Goal: Task Accomplishment & Management: Complete application form

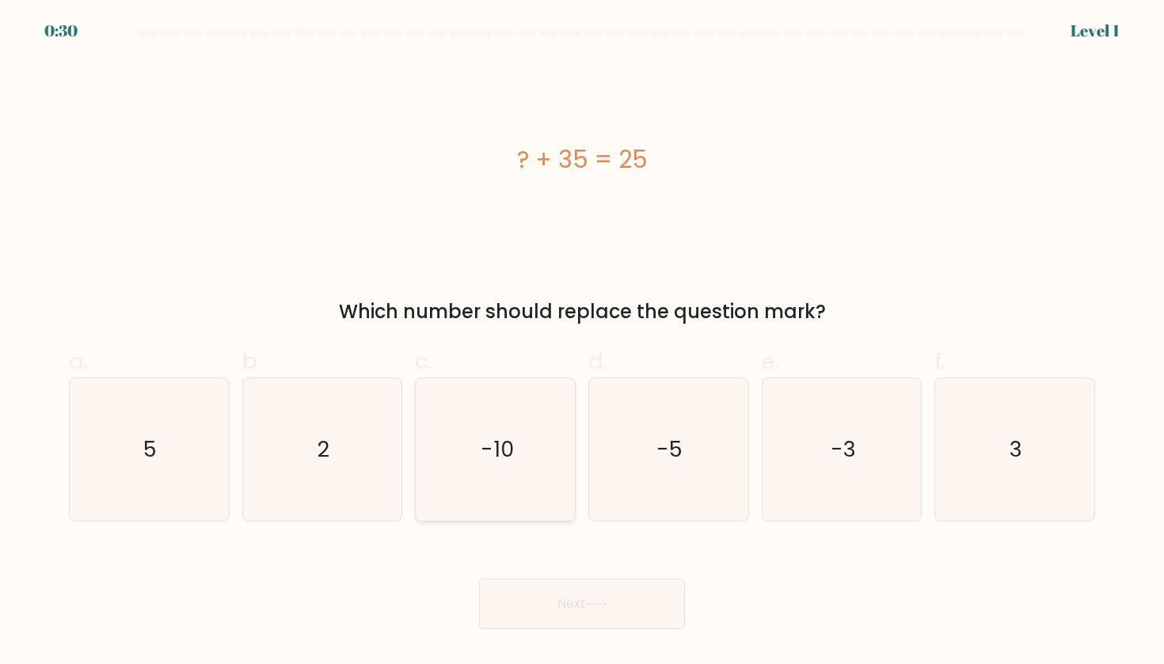
click at [526, 468] on icon "-10" at bounding box center [495, 450] width 143 height 143
click at [582, 343] on input "c. -10" at bounding box center [582, 338] width 1 height 10
radio input "true"
click at [550, 607] on button "Next" at bounding box center [582, 604] width 206 height 51
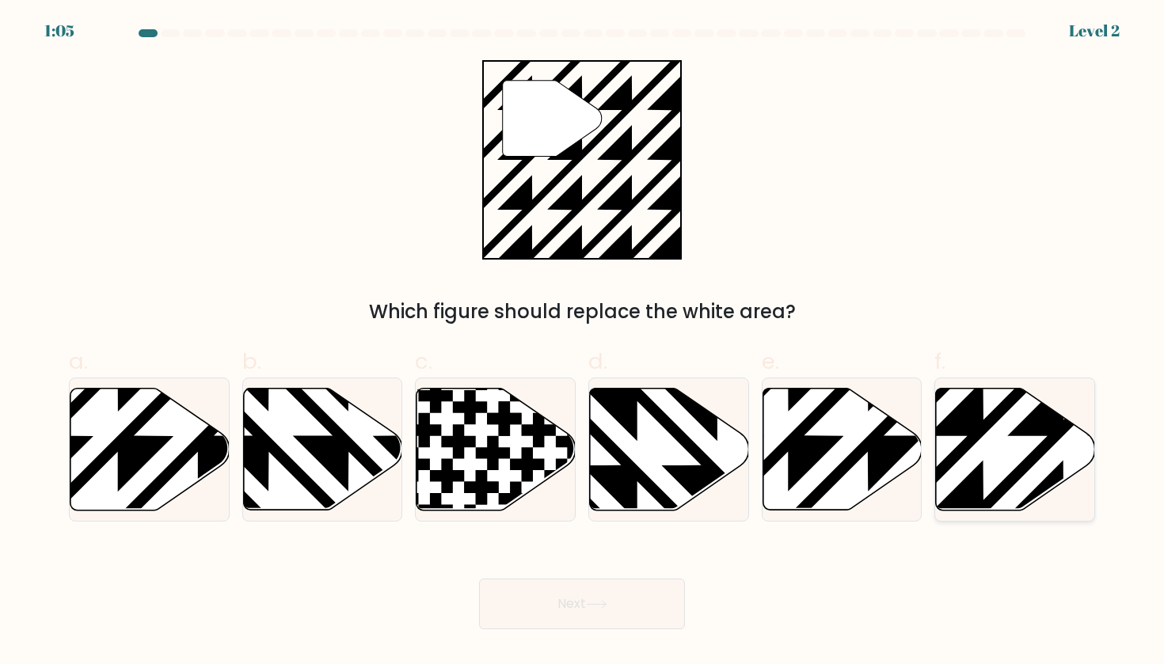
click at [982, 470] on icon at bounding box center [1064, 516] width 321 height 321
click at [583, 343] on input "f." at bounding box center [582, 338] width 1 height 10
radio input "true"
click at [603, 601] on icon at bounding box center [596, 604] width 21 height 9
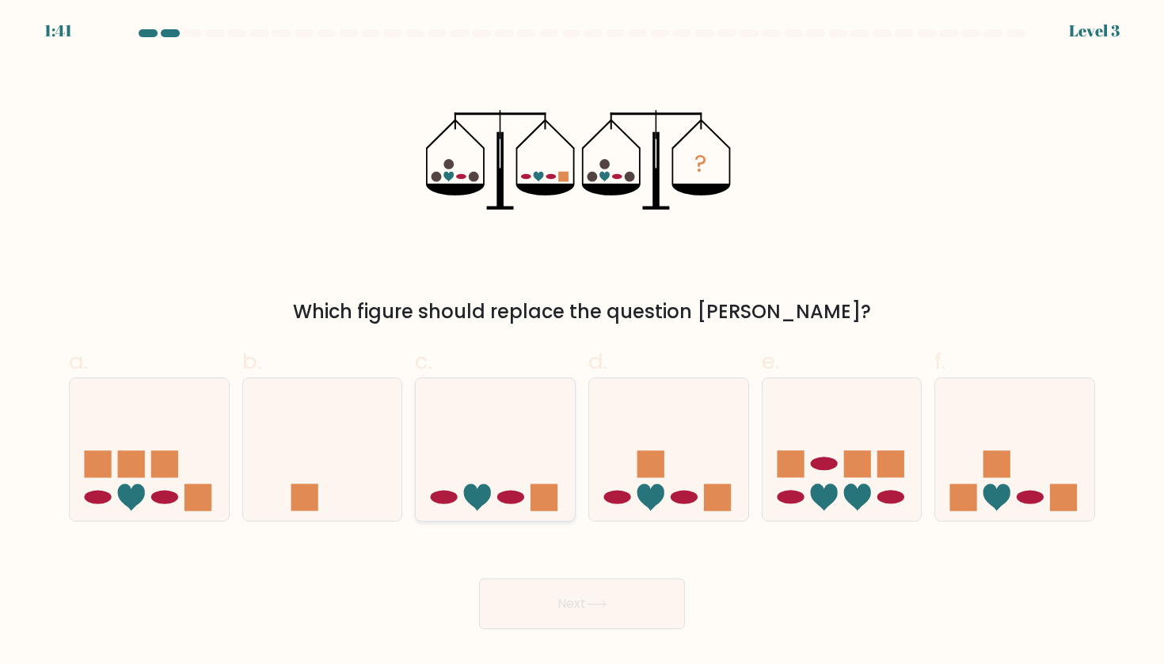
click at [520, 504] on icon at bounding box center [495, 449] width 159 height 131
click at [582, 343] on input "c." at bounding box center [582, 338] width 1 height 10
radio input "true"
click at [570, 607] on button "Next" at bounding box center [582, 604] width 206 height 51
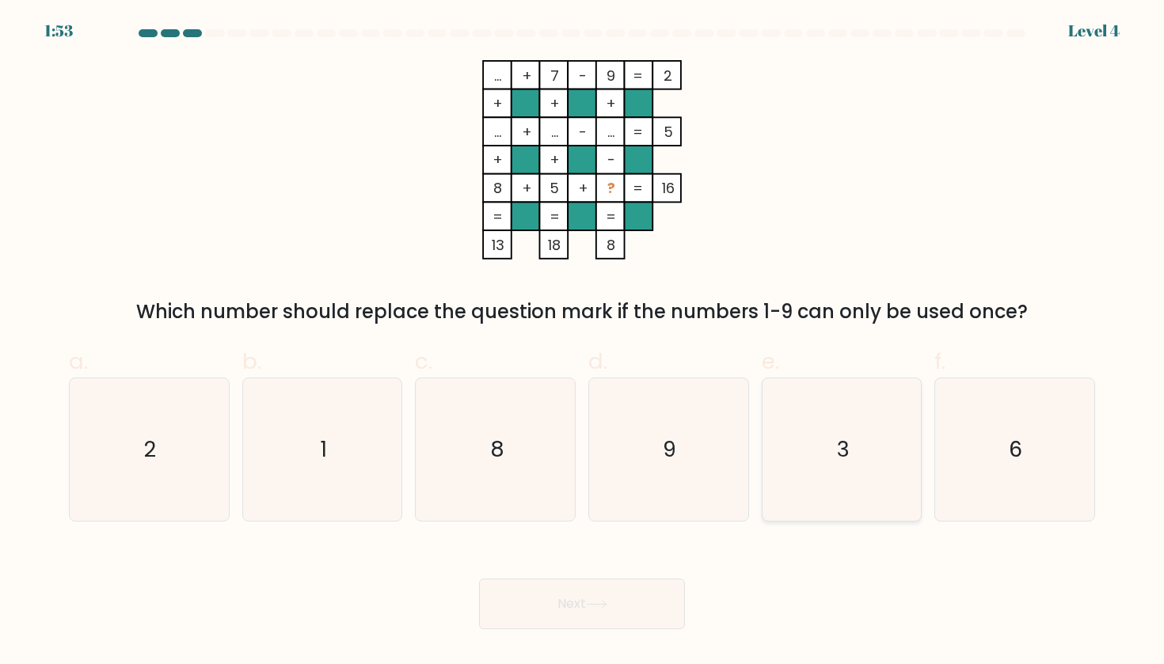
click at [848, 478] on icon "3" at bounding box center [842, 450] width 143 height 143
click at [583, 343] on input "e. 3" at bounding box center [582, 338] width 1 height 10
radio input "true"
click at [592, 610] on button "Next" at bounding box center [582, 604] width 206 height 51
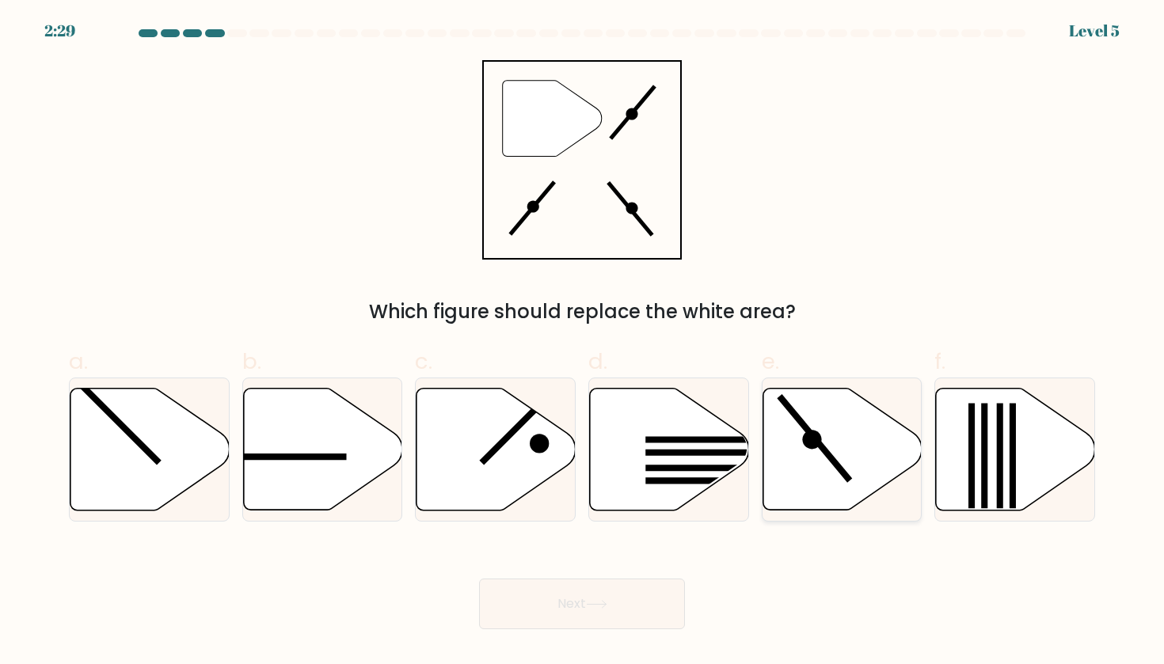
click at [821, 457] on icon at bounding box center [842, 449] width 159 height 122
click at [583, 343] on input "e." at bounding box center [582, 338] width 1 height 10
radio input "true"
click at [573, 606] on button "Next" at bounding box center [582, 604] width 206 height 51
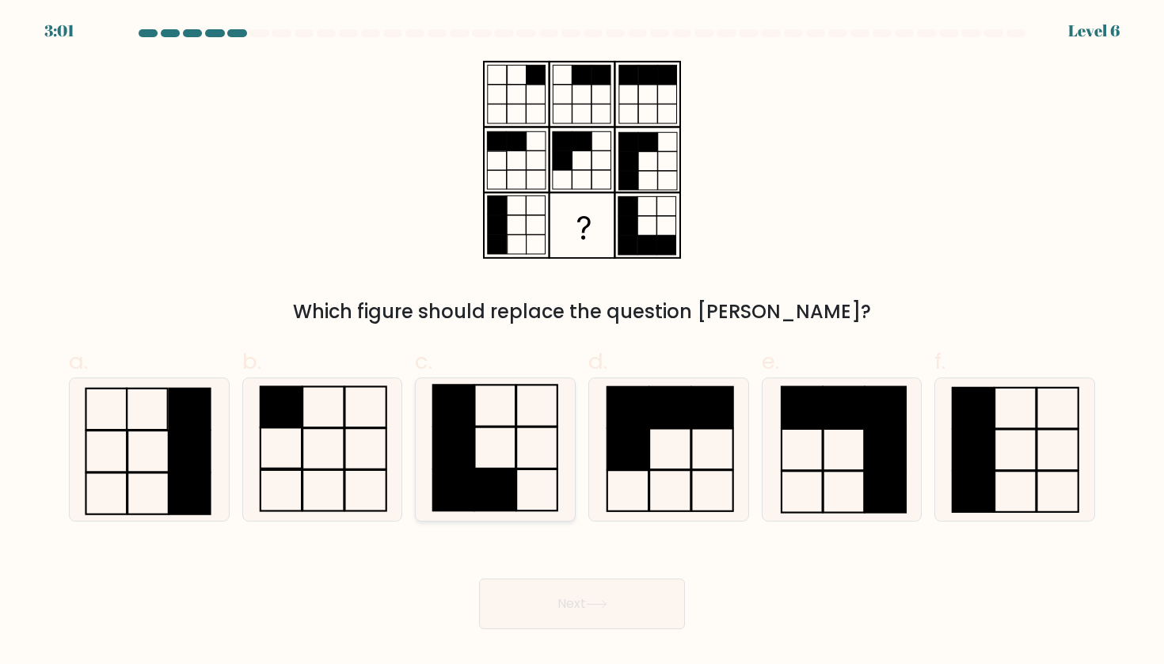
click at [491, 468] on rect at bounding box center [494, 448] width 41 height 41
click at [582, 343] on input "c." at bounding box center [582, 338] width 1 height 10
radio input "true"
click at [548, 629] on button "Next" at bounding box center [582, 604] width 206 height 51
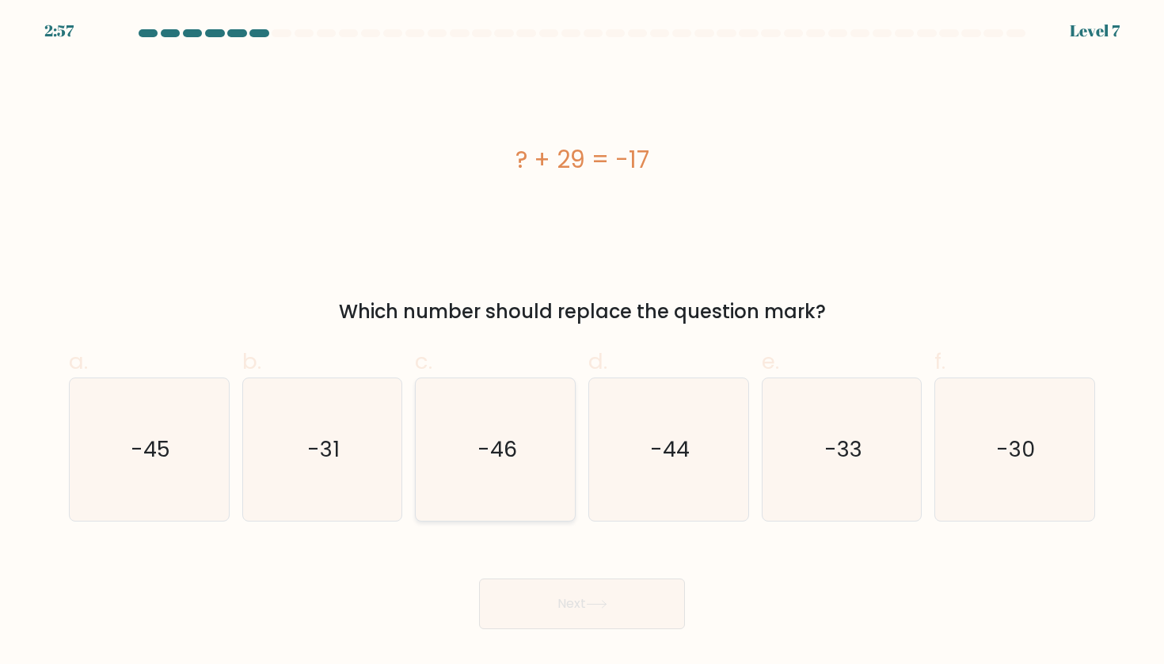
click at [508, 462] on text "-46" at bounding box center [497, 449] width 40 height 29
click at [582, 343] on input "c. -46" at bounding box center [582, 338] width 1 height 10
radio input "true"
click at [556, 615] on button "Next" at bounding box center [582, 604] width 206 height 51
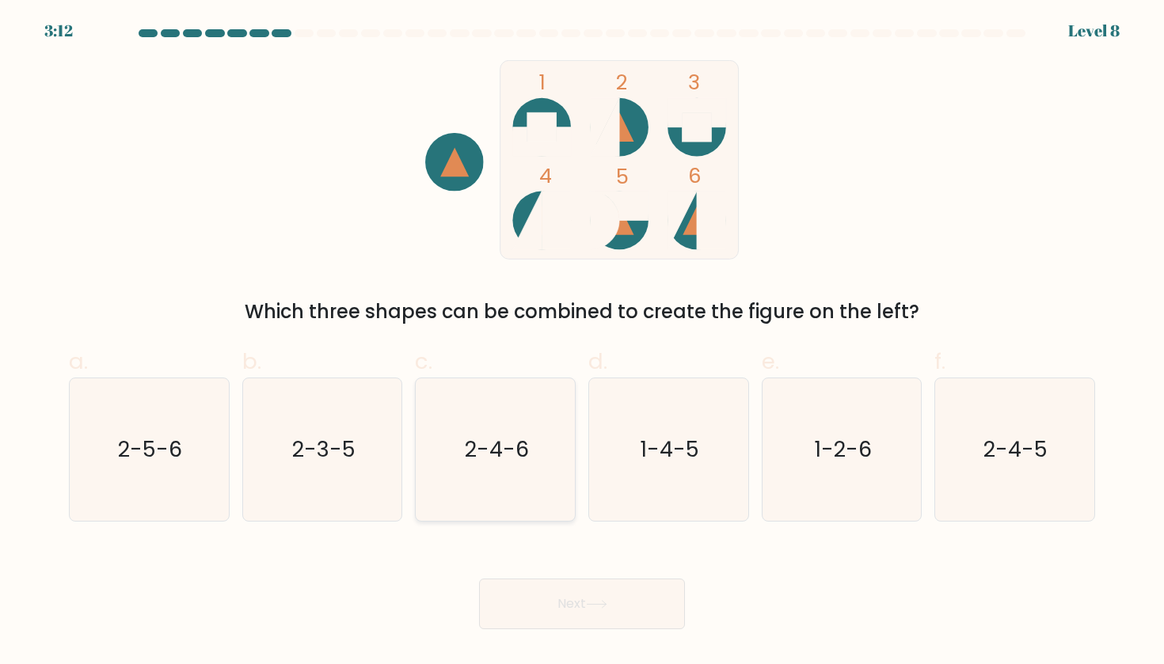
click at [520, 448] on text "2-4-6" at bounding box center [497, 449] width 64 height 29
click at [582, 343] on input "c. 2-4-6" at bounding box center [582, 338] width 1 height 10
radio input "true"
click at [571, 614] on button "Next" at bounding box center [582, 604] width 206 height 51
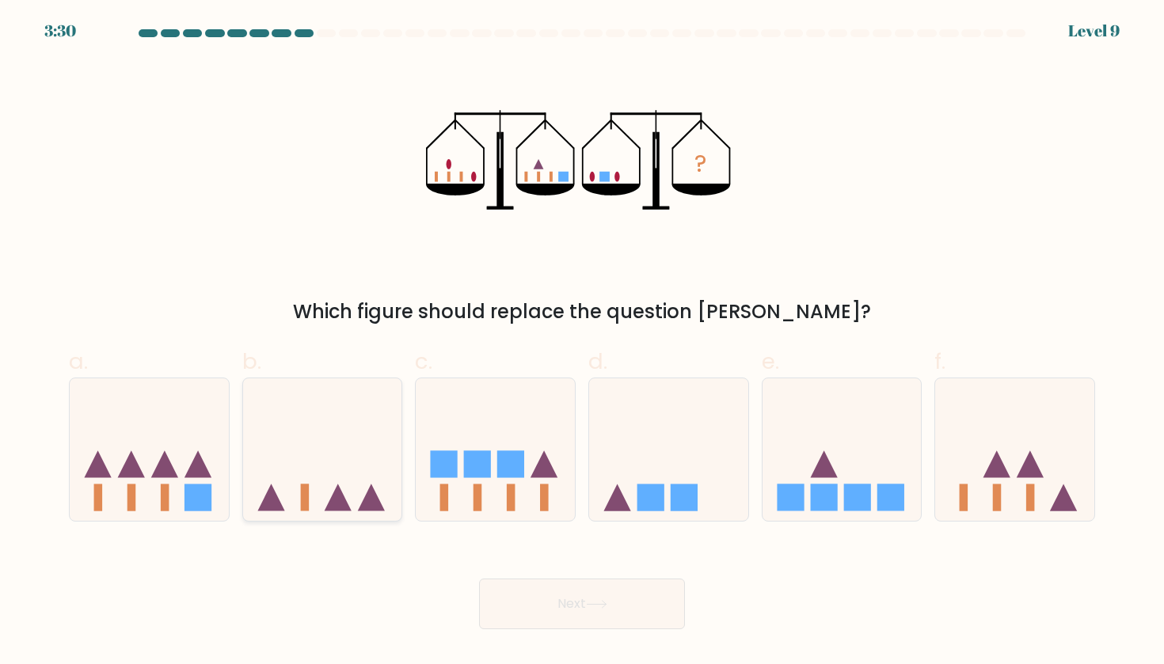
click at [278, 476] on icon at bounding box center [322, 449] width 159 height 131
click at [582, 343] on input "b." at bounding box center [582, 338] width 1 height 10
radio input "true"
click at [997, 501] on rect at bounding box center [997, 498] width 9 height 27
click at [583, 343] on input "f." at bounding box center [582, 338] width 1 height 10
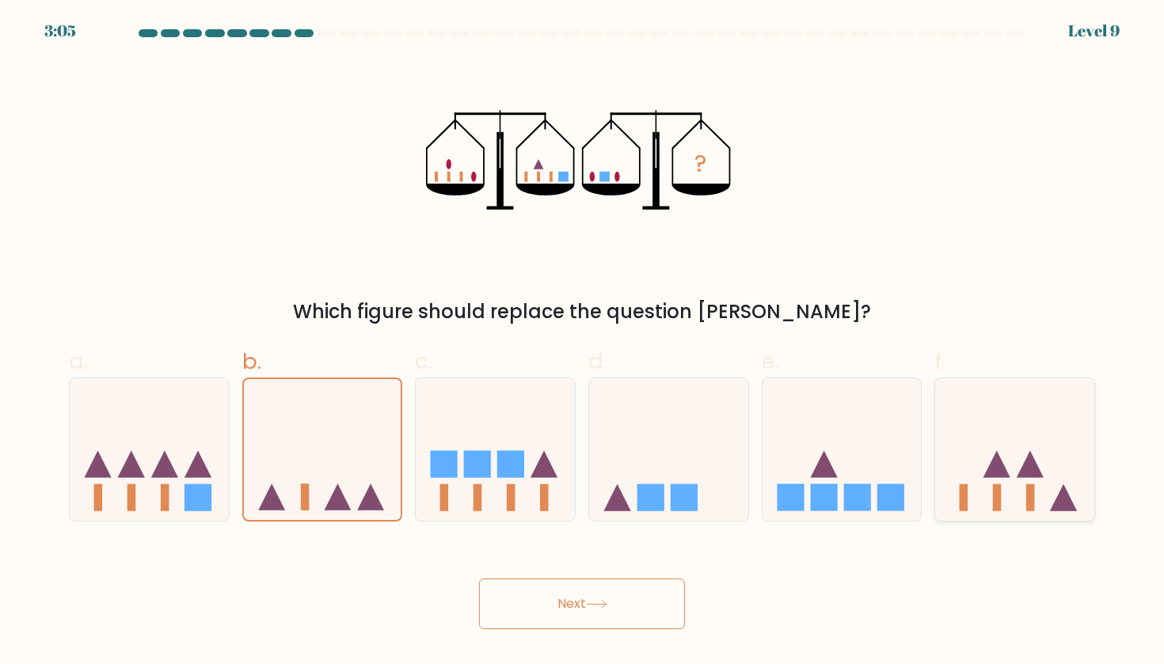
radio input "true"
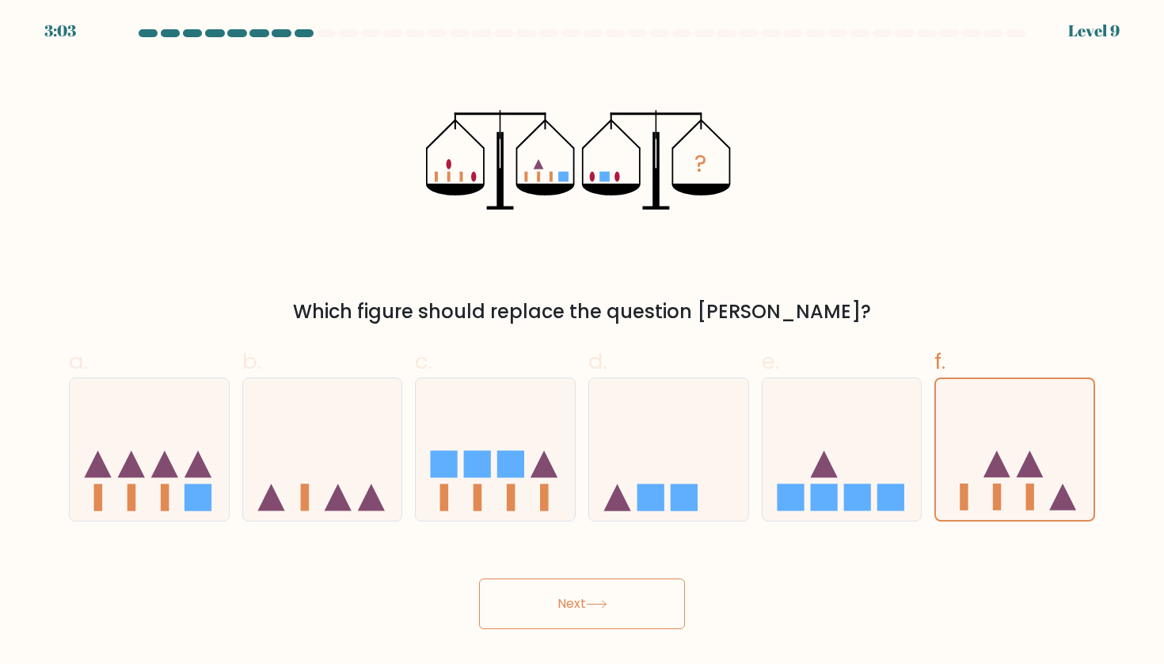
click at [649, 615] on button "Next" at bounding box center [582, 604] width 206 height 51
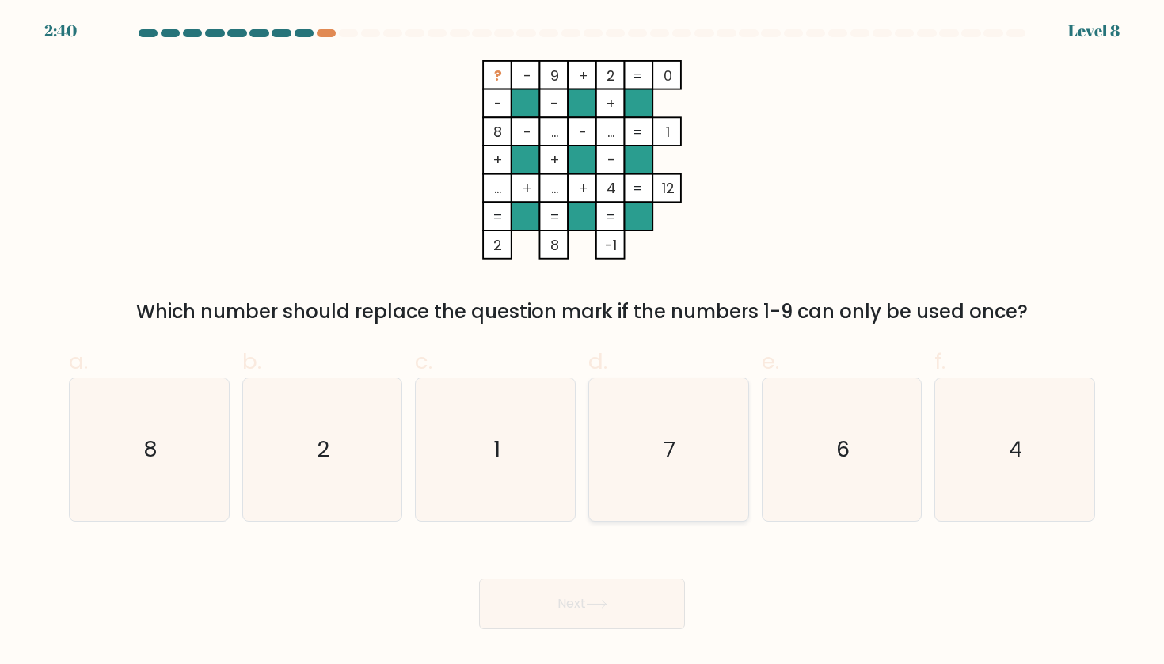
click at [669, 458] on text "7" at bounding box center [670, 449] width 12 height 29
click at [583, 343] on input "d. 7" at bounding box center [582, 338] width 1 height 10
radio input "true"
click at [598, 618] on button "Next" at bounding box center [582, 604] width 206 height 51
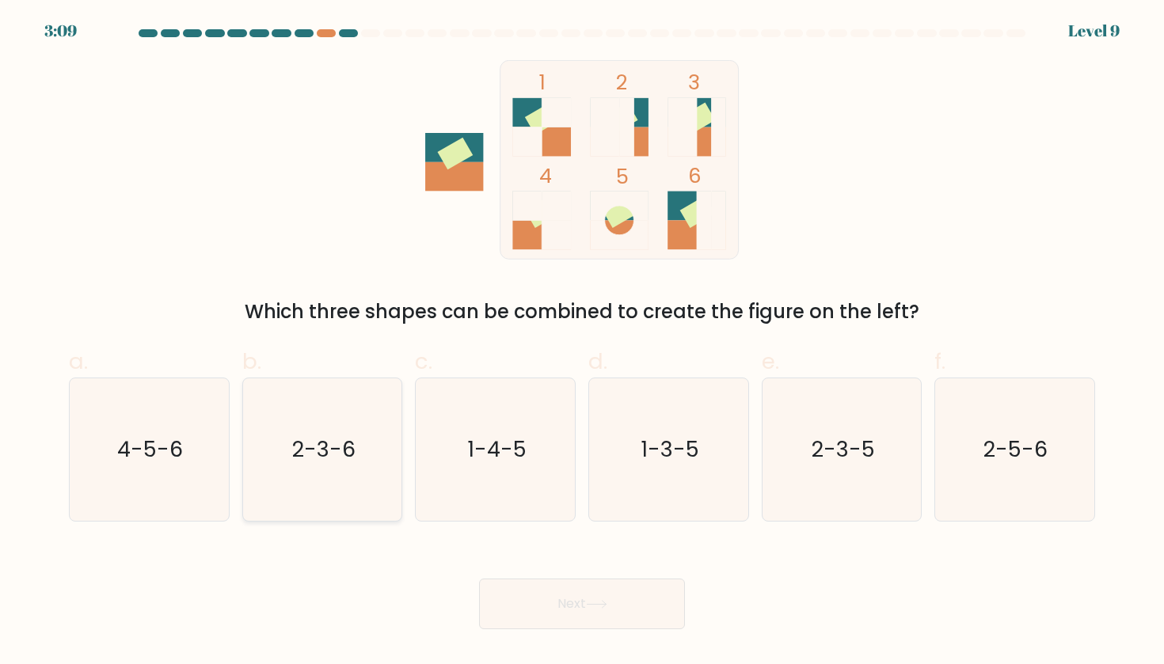
click at [334, 476] on icon "2-3-6" at bounding box center [322, 450] width 143 height 143
click at [582, 343] on input "b. 2-3-6" at bounding box center [582, 338] width 1 height 10
radio input "true"
click at [546, 624] on button "Next" at bounding box center [582, 604] width 206 height 51
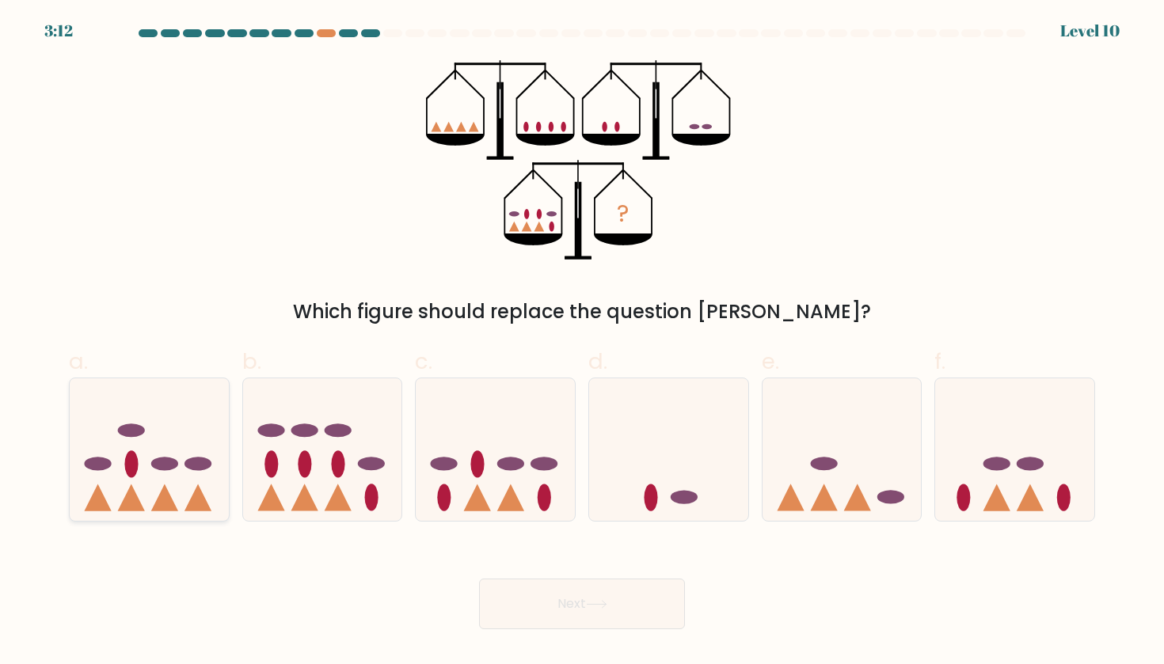
click at [154, 479] on icon at bounding box center [149, 449] width 159 height 131
click at [582, 343] on input "a." at bounding box center [582, 338] width 1 height 10
radio input "true"
click at [461, 502] on icon at bounding box center [495, 449] width 159 height 131
click at [582, 343] on input "c." at bounding box center [582, 338] width 1 height 10
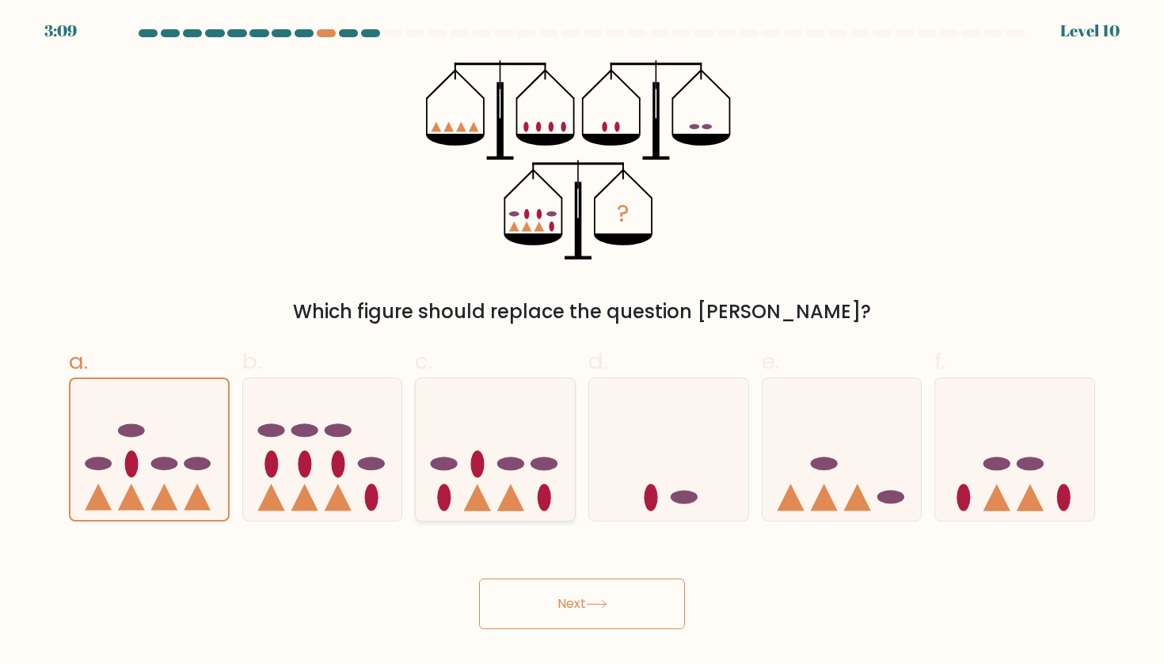
radio input "true"
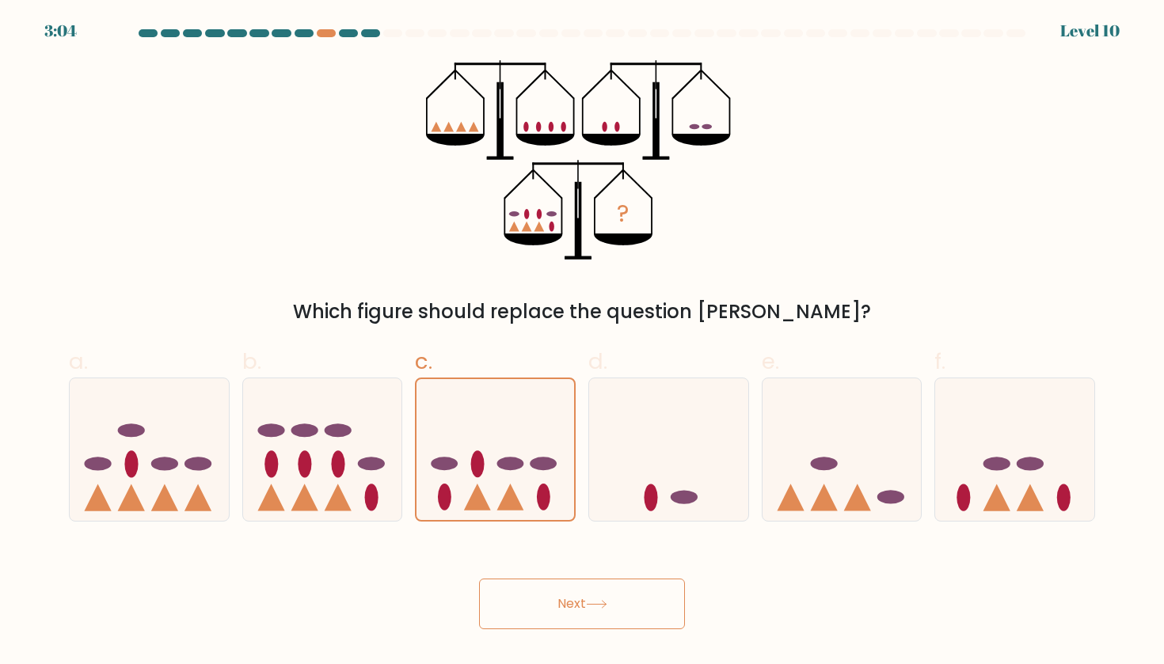
click at [557, 617] on button "Next" at bounding box center [582, 604] width 206 height 51
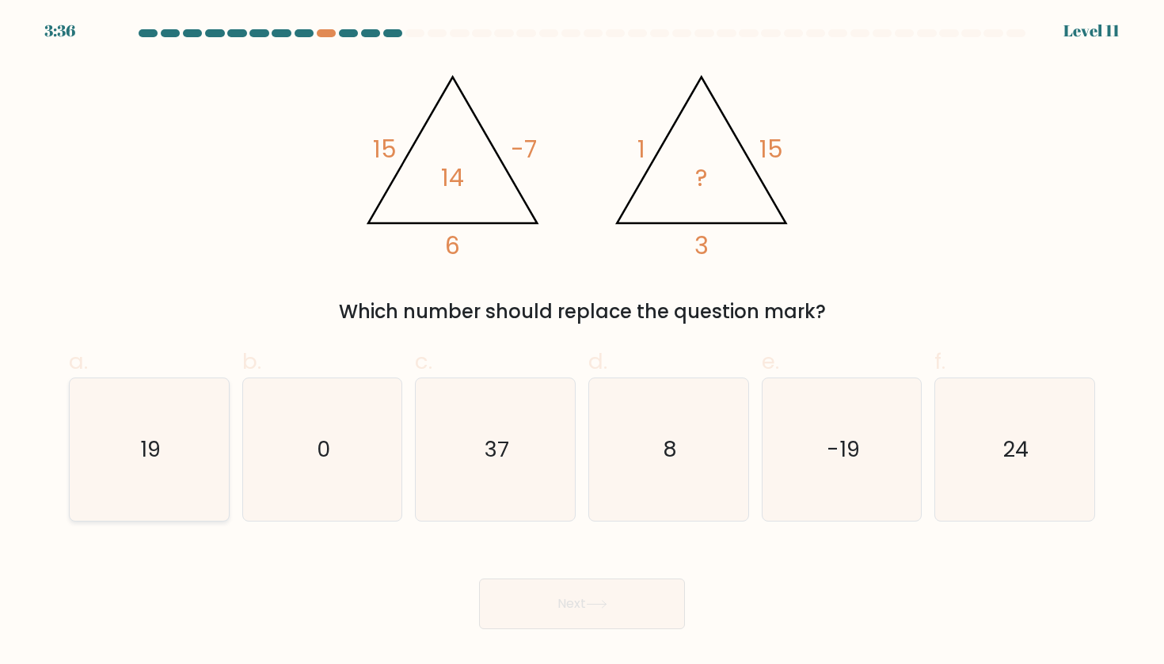
click at [172, 443] on icon "19" at bounding box center [149, 450] width 143 height 143
click at [582, 343] on input "a. 19" at bounding box center [582, 338] width 1 height 10
radio input "true"
click at [485, 600] on button "Next" at bounding box center [582, 604] width 206 height 51
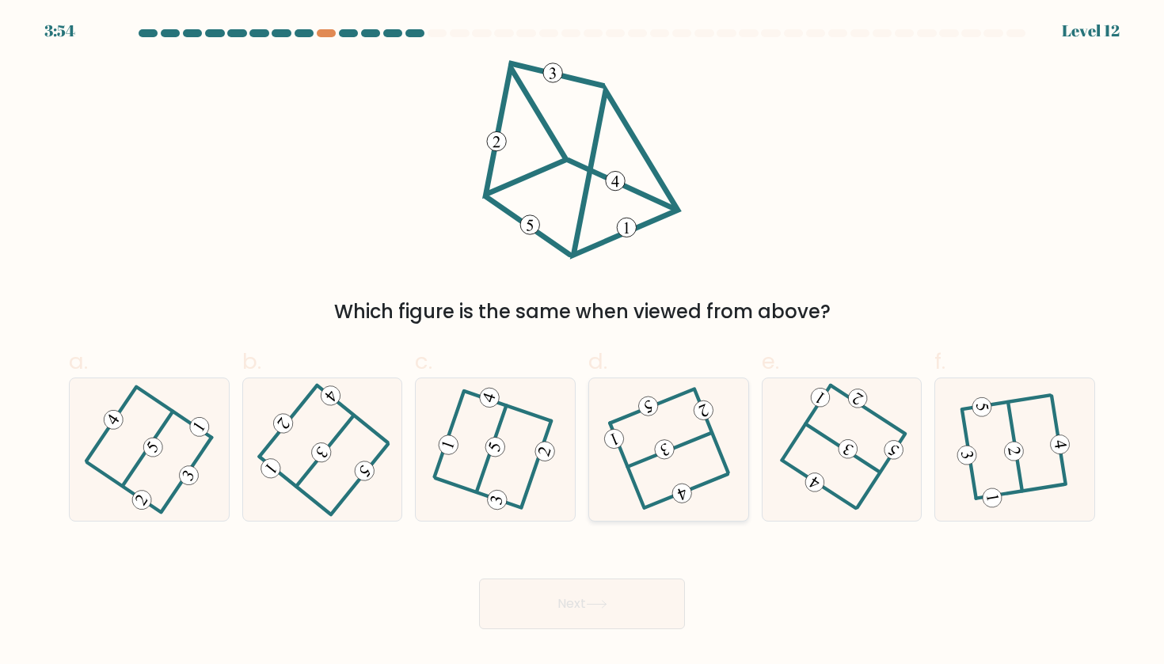
click at [642, 448] on icon at bounding box center [668, 450] width 113 height 114
click at [583, 343] on input "d." at bounding box center [582, 338] width 1 height 10
radio input "true"
click at [589, 610] on button "Next" at bounding box center [582, 604] width 206 height 51
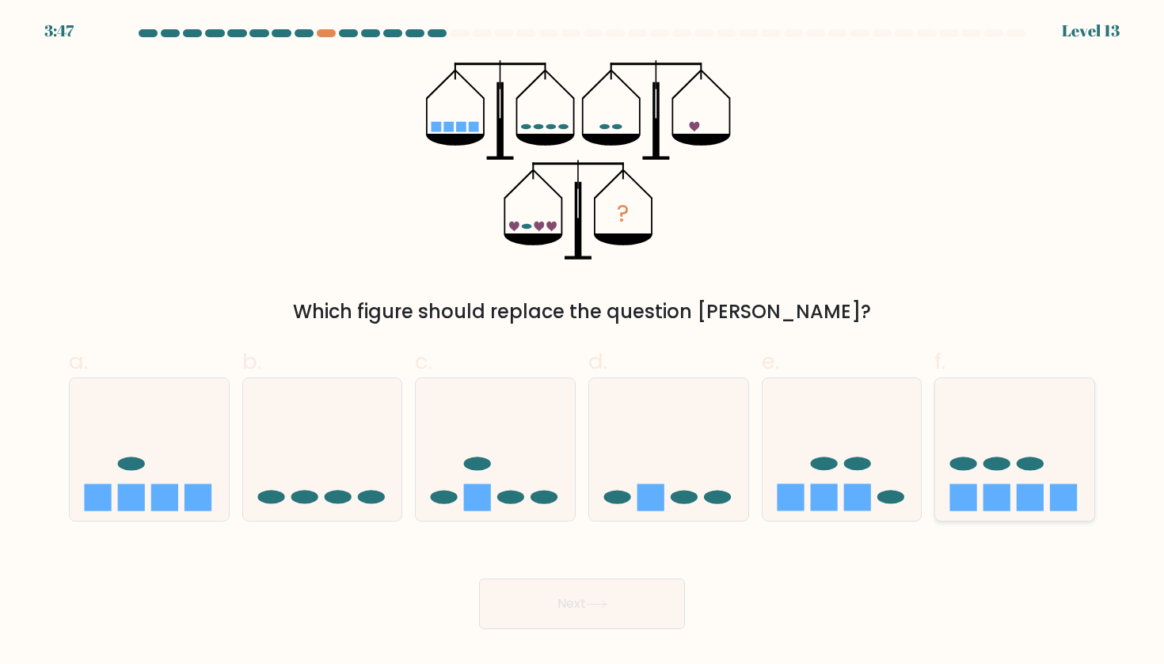
click at [1011, 484] on icon at bounding box center [1014, 449] width 159 height 131
click at [583, 343] on input "f." at bounding box center [582, 338] width 1 height 10
radio input "true"
click at [613, 612] on button "Next" at bounding box center [582, 604] width 206 height 51
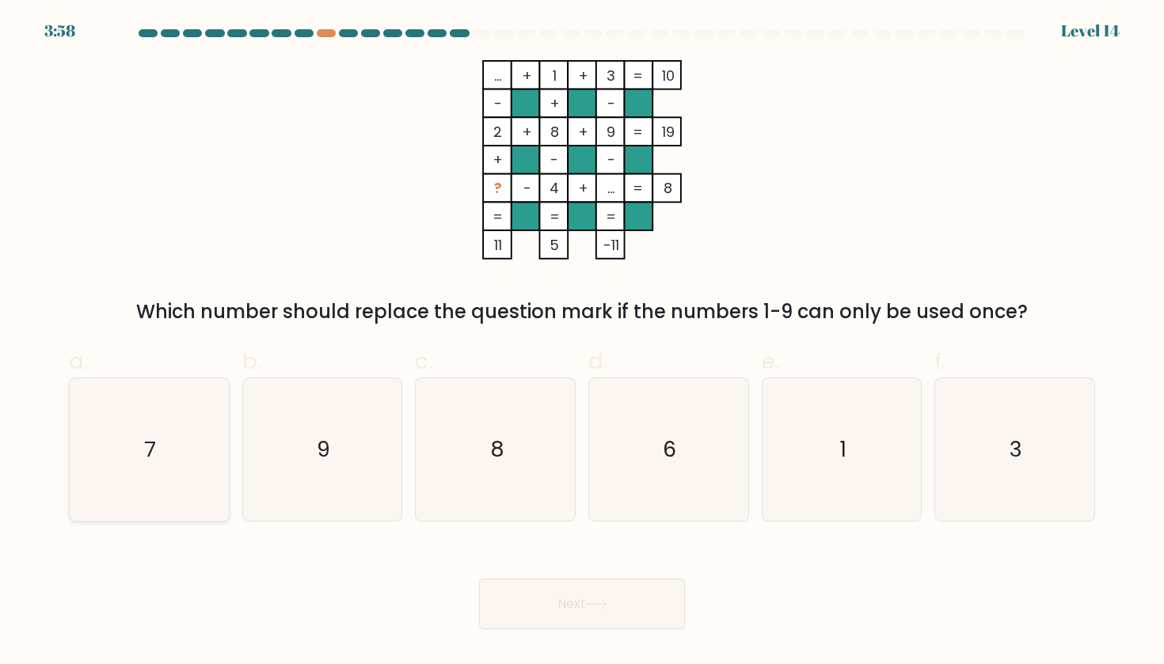
click at [179, 444] on icon "7" at bounding box center [149, 450] width 143 height 143
click at [582, 343] on input "a. 7" at bounding box center [582, 338] width 1 height 10
radio input "true"
click at [576, 614] on button "Next" at bounding box center [582, 604] width 206 height 51
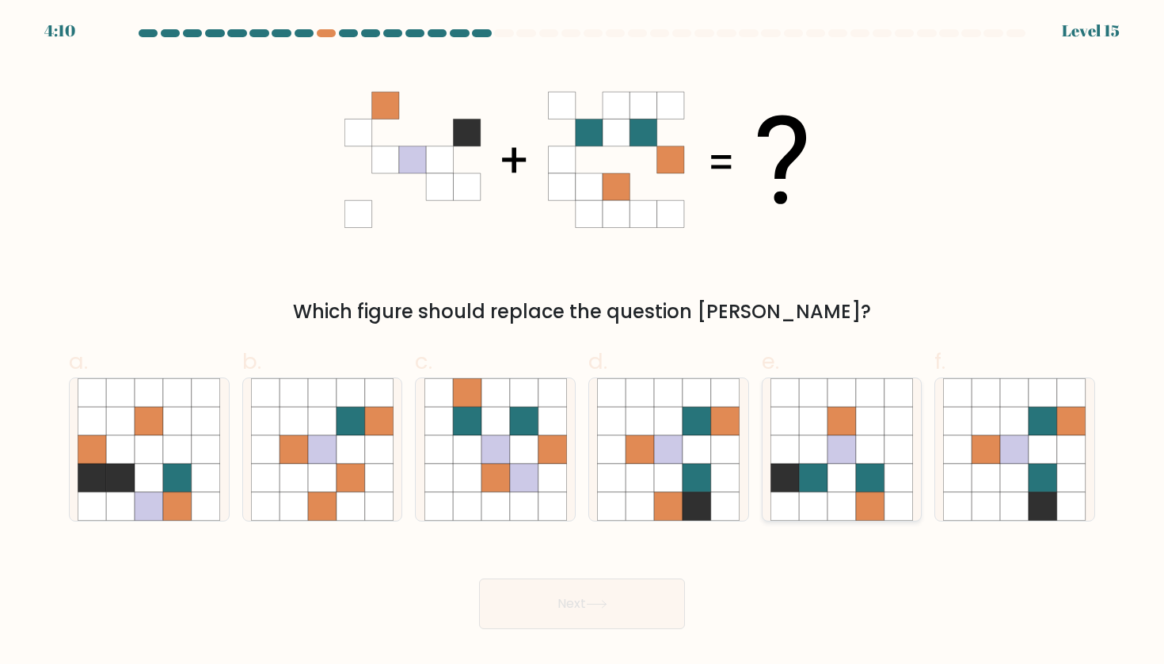
click at [802, 479] on icon at bounding box center [813, 478] width 29 height 29
click at [583, 343] on input "e." at bounding box center [582, 338] width 1 height 10
radio input "true"
click at [594, 610] on button "Next" at bounding box center [582, 604] width 206 height 51
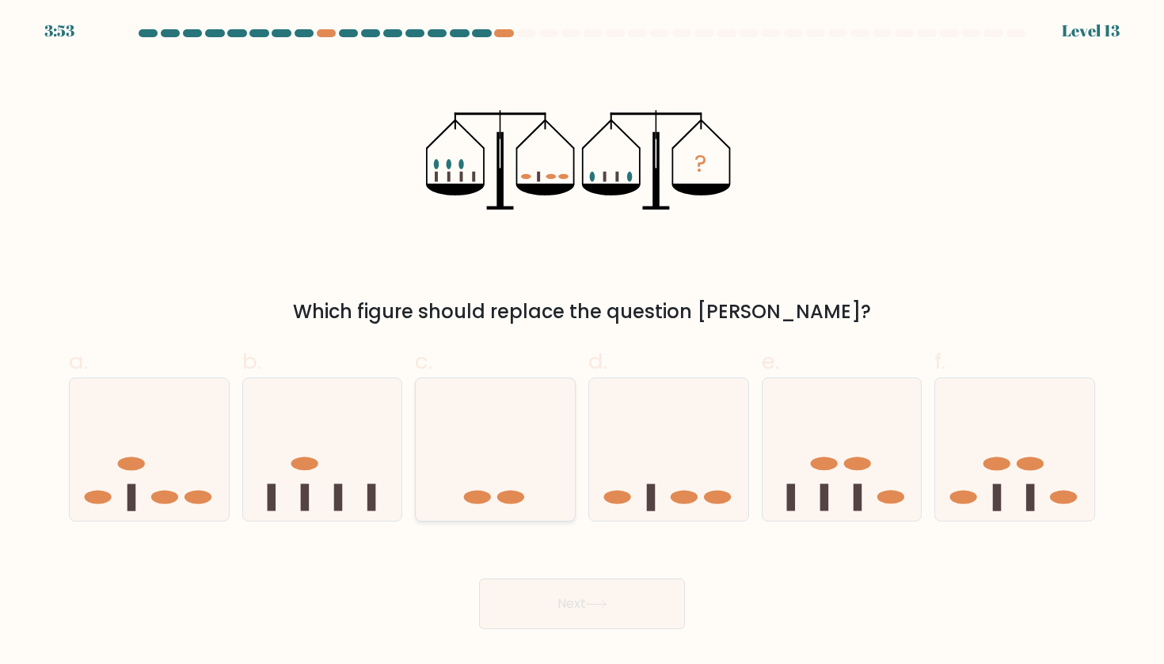
click at [485, 459] on icon at bounding box center [495, 449] width 159 height 131
click at [582, 343] on input "c." at bounding box center [582, 338] width 1 height 10
radio input "true"
click at [576, 603] on button "Next" at bounding box center [582, 604] width 206 height 51
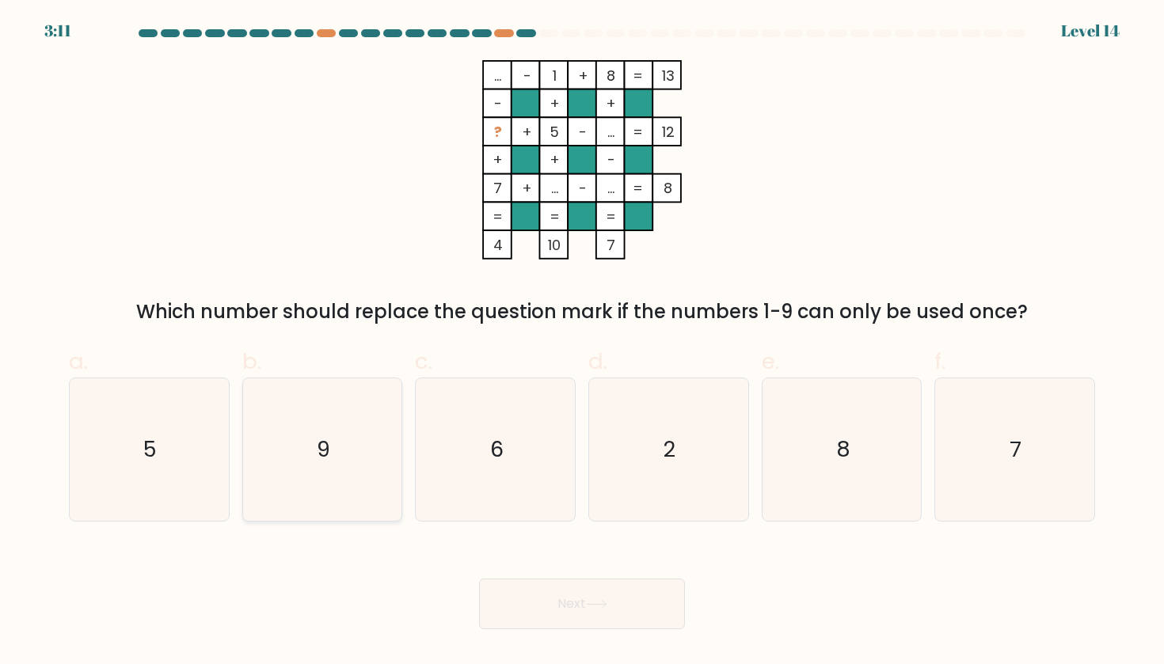
click at [331, 452] on icon "9" at bounding box center [322, 450] width 143 height 143
click at [582, 343] on input "b. 9" at bounding box center [582, 338] width 1 height 10
radio input "true"
click at [569, 614] on button "Next" at bounding box center [582, 604] width 206 height 51
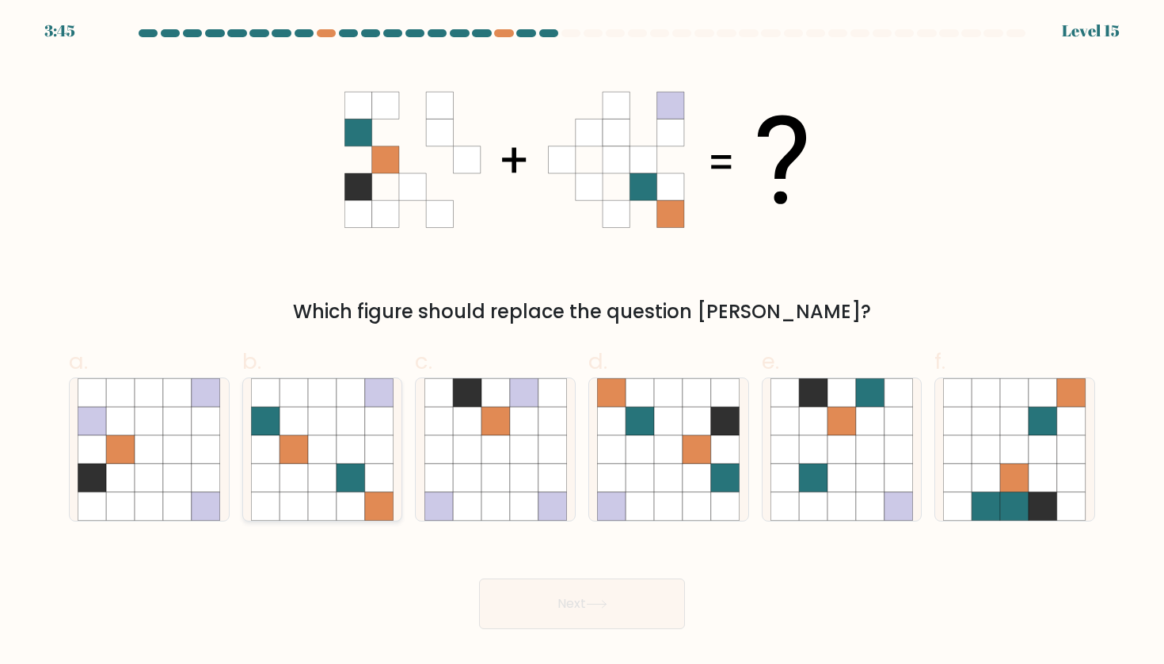
click at [303, 439] on icon at bounding box center [294, 450] width 29 height 29
click at [582, 343] on input "b." at bounding box center [582, 338] width 1 height 10
radio input "true"
click at [665, 461] on icon at bounding box center [668, 450] width 29 height 29
click at [583, 343] on input "d." at bounding box center [582, 338] width 1 height 10
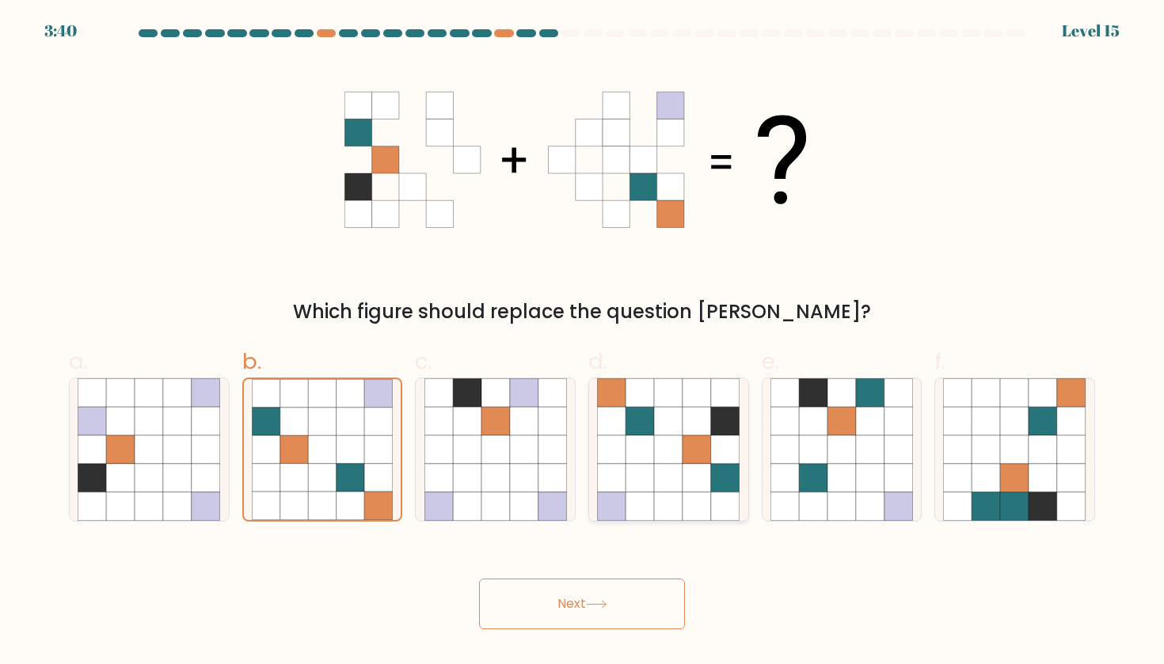
radio input "true"
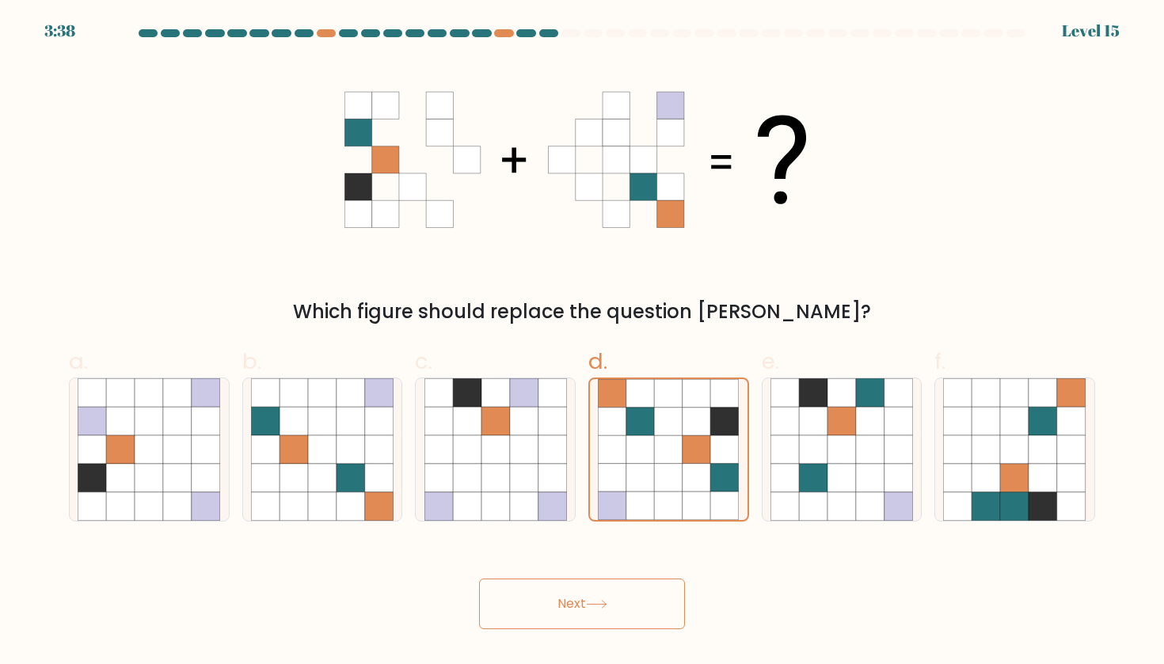
click at [621, 591] on button "Next" at bounding box center [582, 604] width 206 height 51
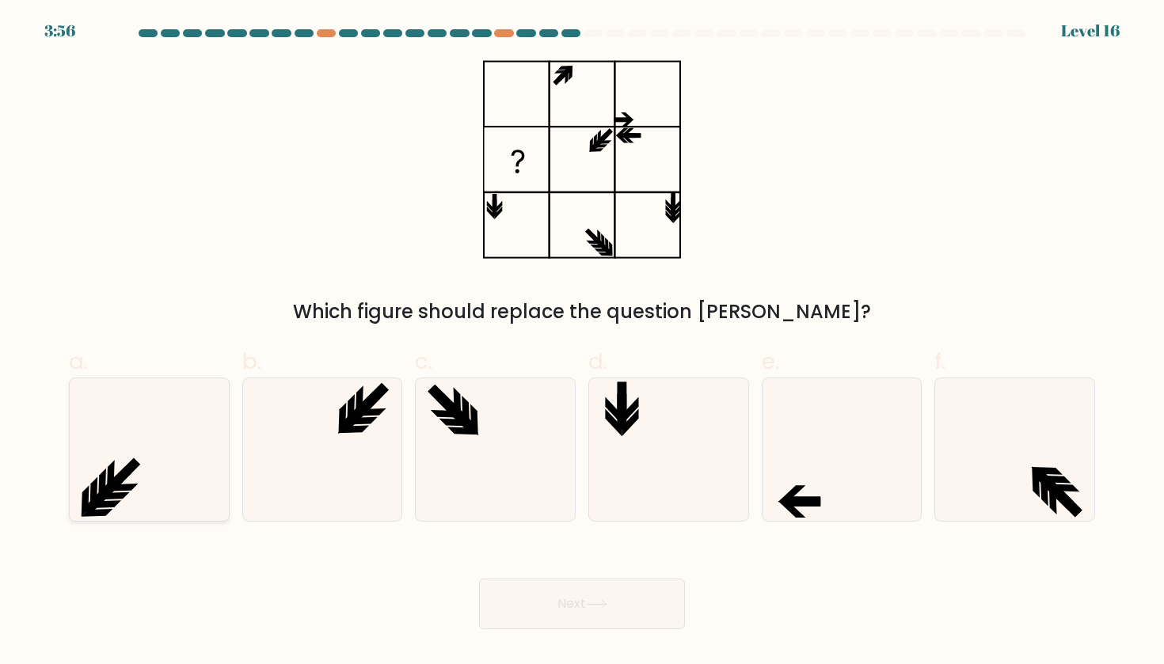
click at [189, 460] on icon at bounding box center [149, 450] width 143 height 143
click at [582, 343] on input "a." at bounding box center [582, 338] width 1 height 10
radio input "true"
click at [530, 617] on button "Next" at bounding box center [582, 604] width 206 height 51
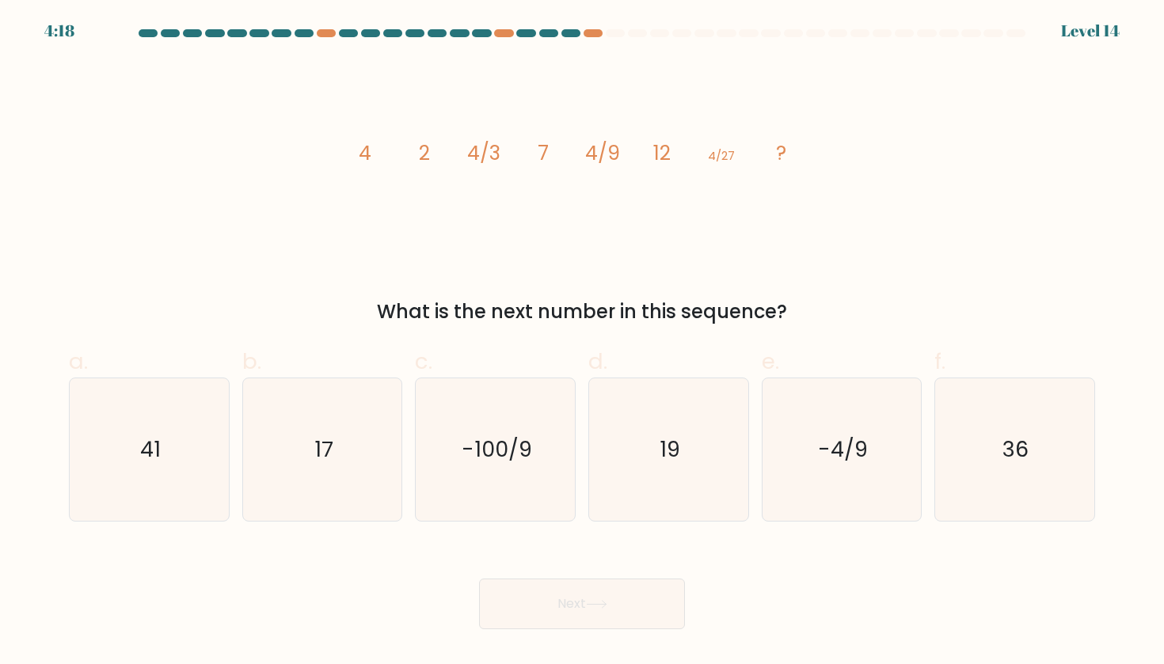
click at [608, 161] on tspan "4/9" at bounding box center [602, 153] width 35 height 28
click at [732, 155] on tspan "4/27" at bounding box center [721, 155] width 27 height 17
click at [341, 443] on icon "17" at bounding box center [322, 450] width 143 height 143
click at [582, 343] on input "b. 17" at bounding box center [582, 338] width 1 height 10
radio input "true"
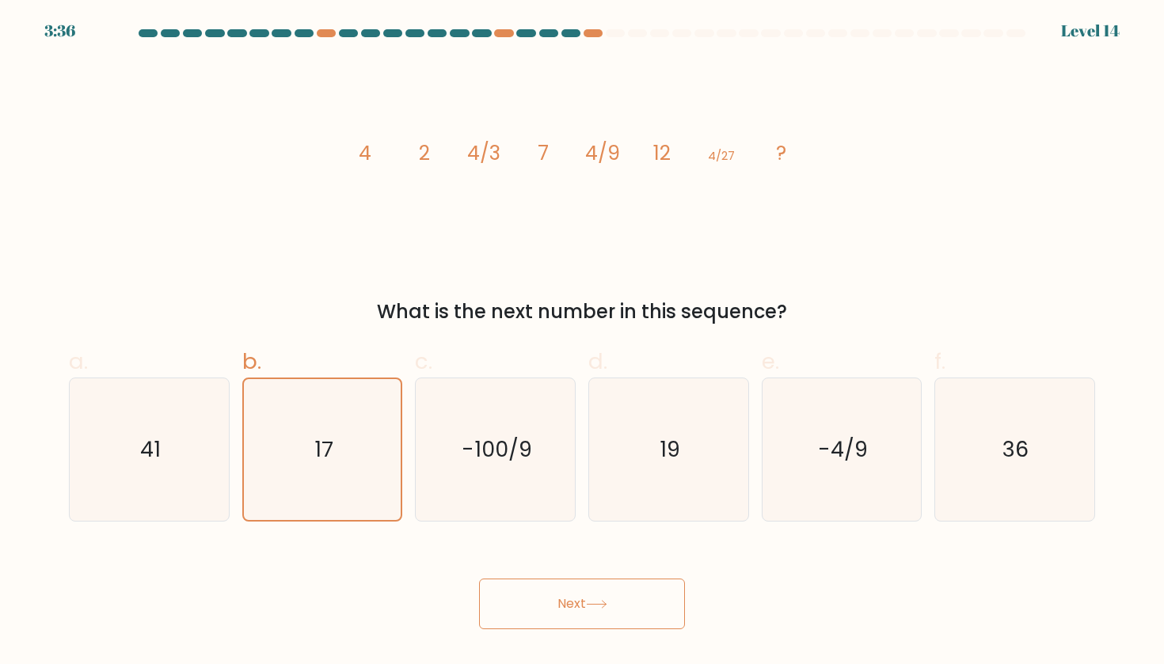
click at [562, 596] on button "Next" at bounding box center [582, 604] width 206 height 51
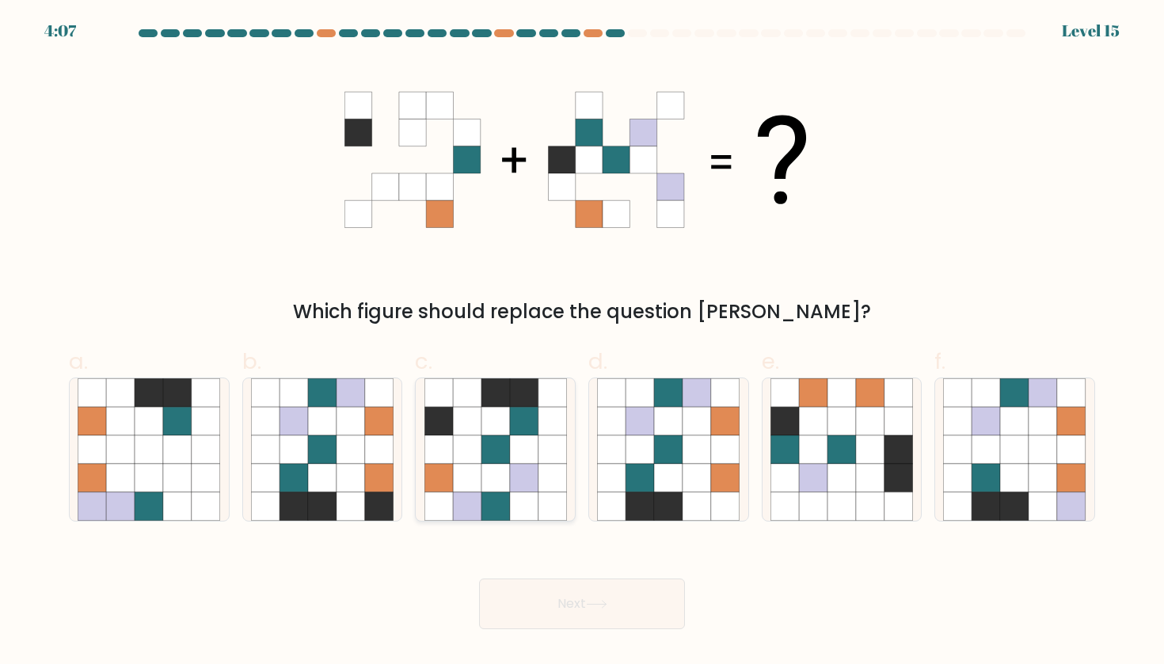
click at [474, 489] on icon at bounding box center [467, 478] width 29 height 29
click at [582, 343] on input "c." at bounding box center [582, 338] width 1 height 10
radio input "true"
click at [684, 474] on icon at bounding box center [697, 478] width 29 height 29
click at [583, 343] on input "d." at bounding box center [582, 338] width 1 height 10
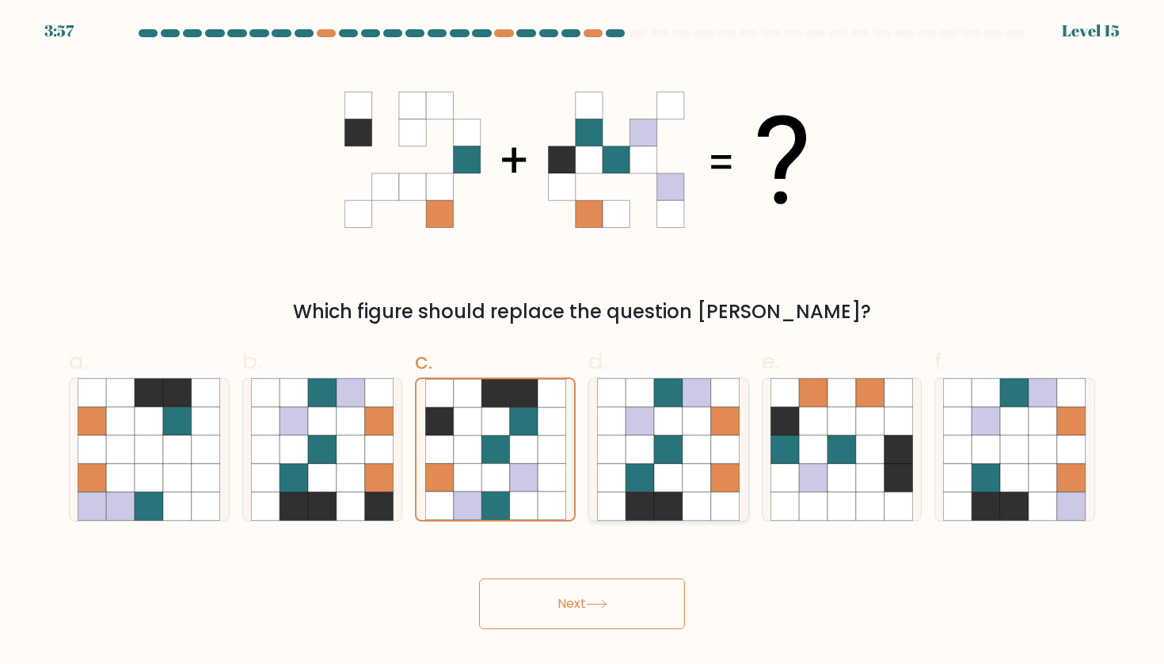
radio input "true"
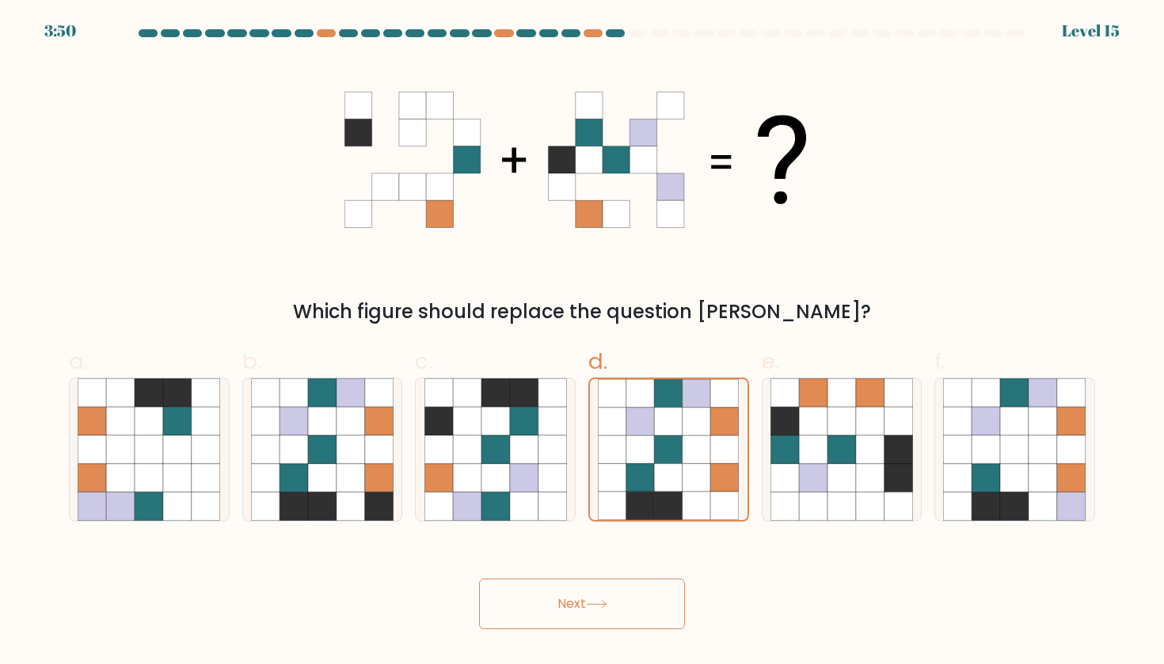
click at [650, 596] on button "Next" at bounding box center [582, 604] width 206 height 51
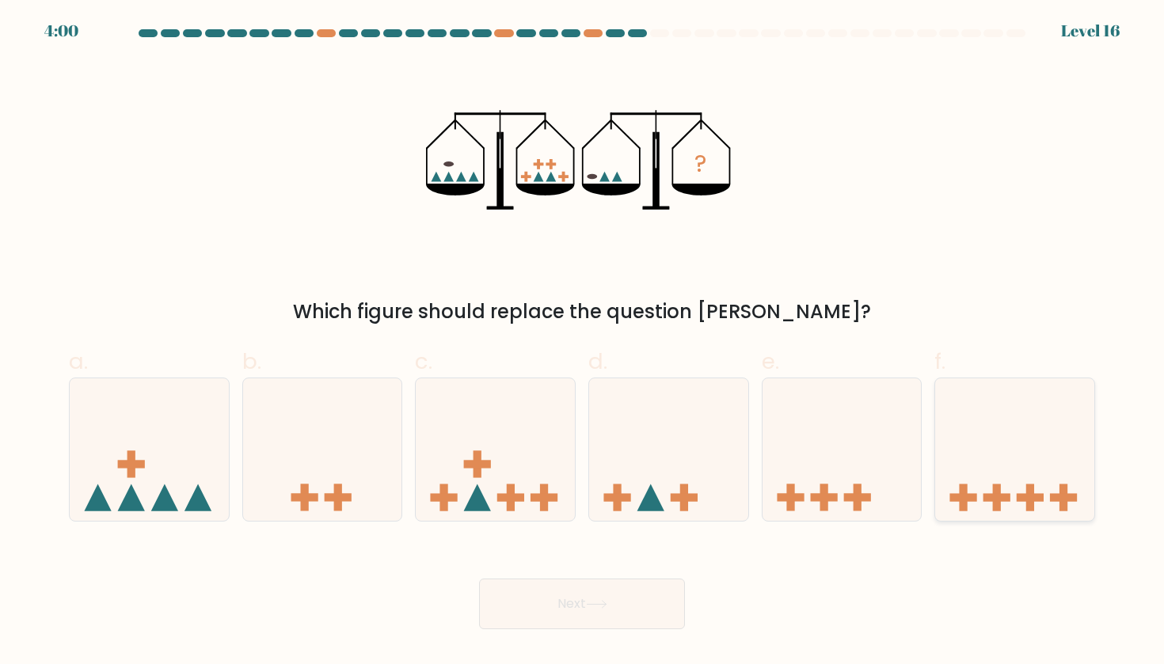
click at [954, 494] on rect at bounding box center [963, 498] width 27 height 8
click at [583, 343] on input "f." at bounding box center [582, 338] width 1 height 10
radio input "true"
click at [540, 597] on button "Next" at bounding box center [582, 604] width 206 height 51
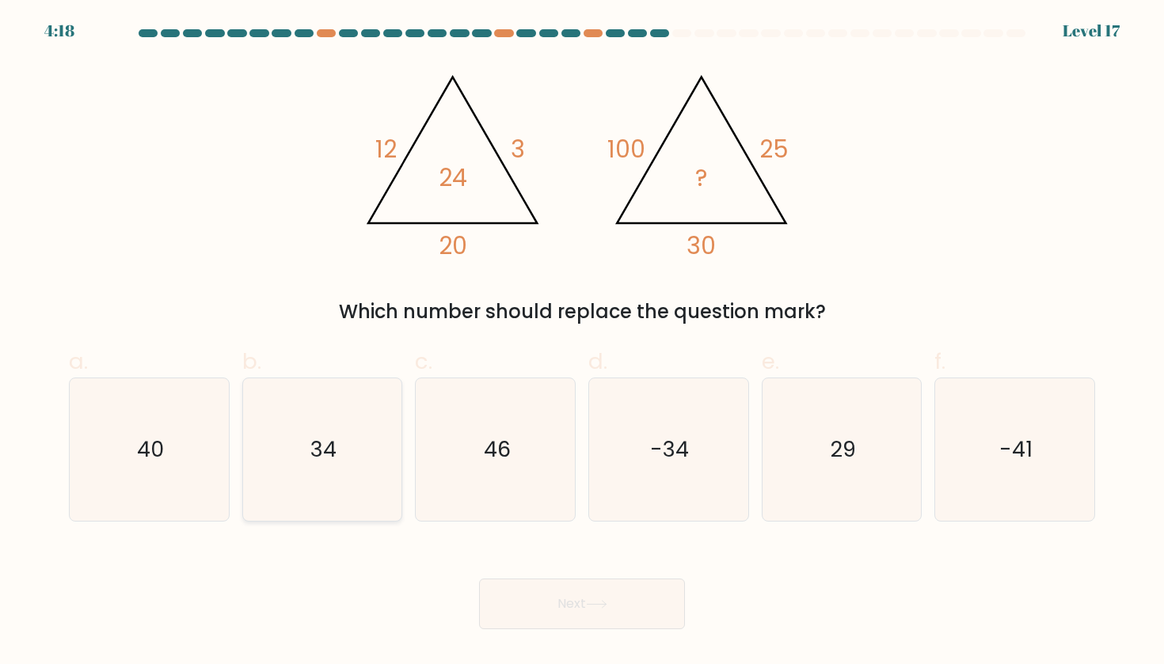
click at [348, 478] on icon "34" at bounding box center [322, 450] width 143 height 143
click at [582, 343] on input "b. 34" at bounding box center [582, 338] width 1 height 10
radio input "true"
click at [563, 610] on button "Next" at bounding box center [582, 604] width 206 height 51
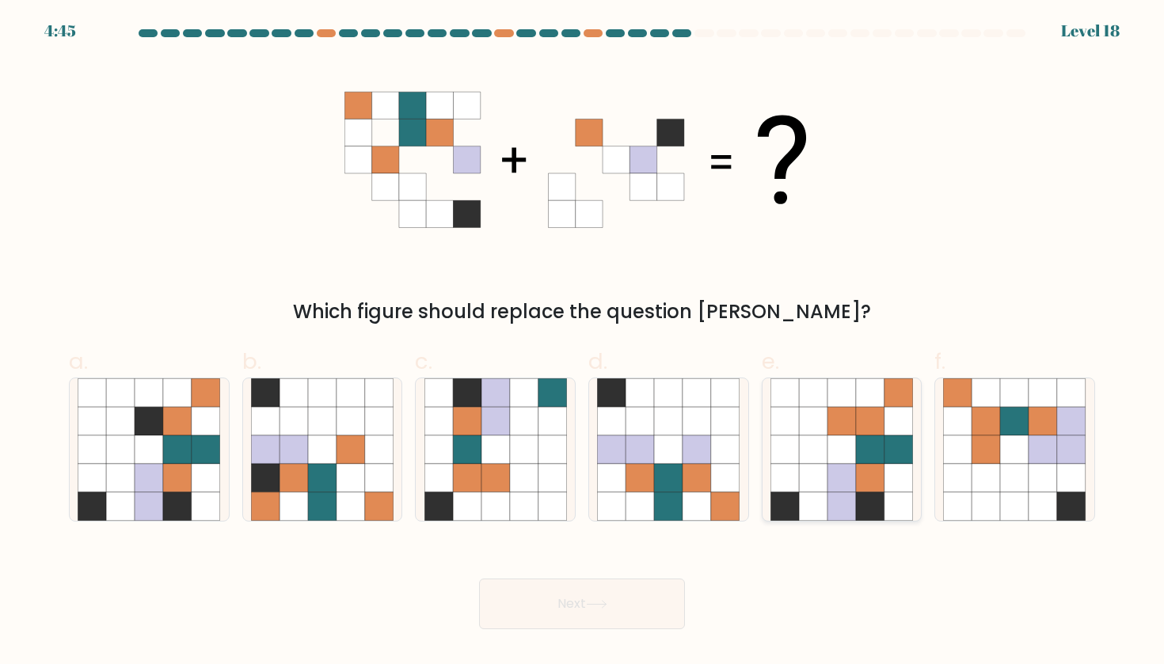
click at [844, 466] on icon at bounding box center [842, 478] width 29 height 29
click at [583, 343] on input "e." at bounding box center [582, 338] width 1 height 10
radio input "true"
click at [607, 606] on icon at bounding box center [596, 604] width 21 height 9
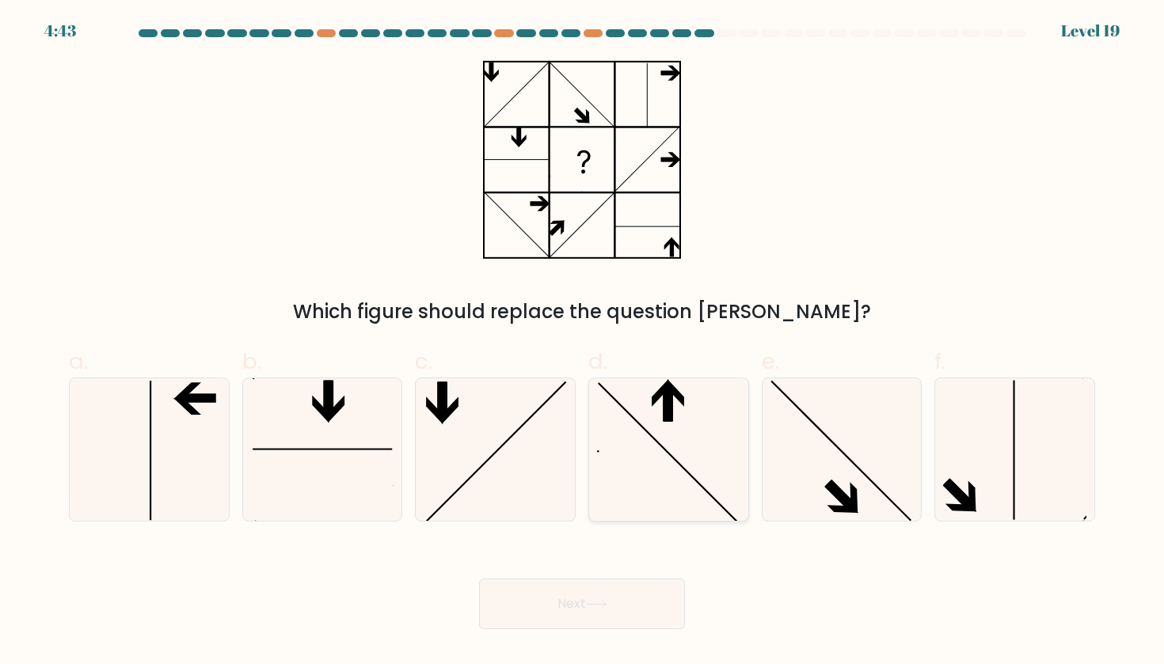
click at [691, 452] on icon at bounding box center [668, 450] width 143 height 143
click at [583, 343] on input "d." at bounding box center [582, 338] width 1 height 10
radio input "true"
click at [816, 478] on icon at bounding box center [842, 450] width 143 height 143
click at [583, 343] on input "e." at bounding box center [582, 338] width 1 height 10
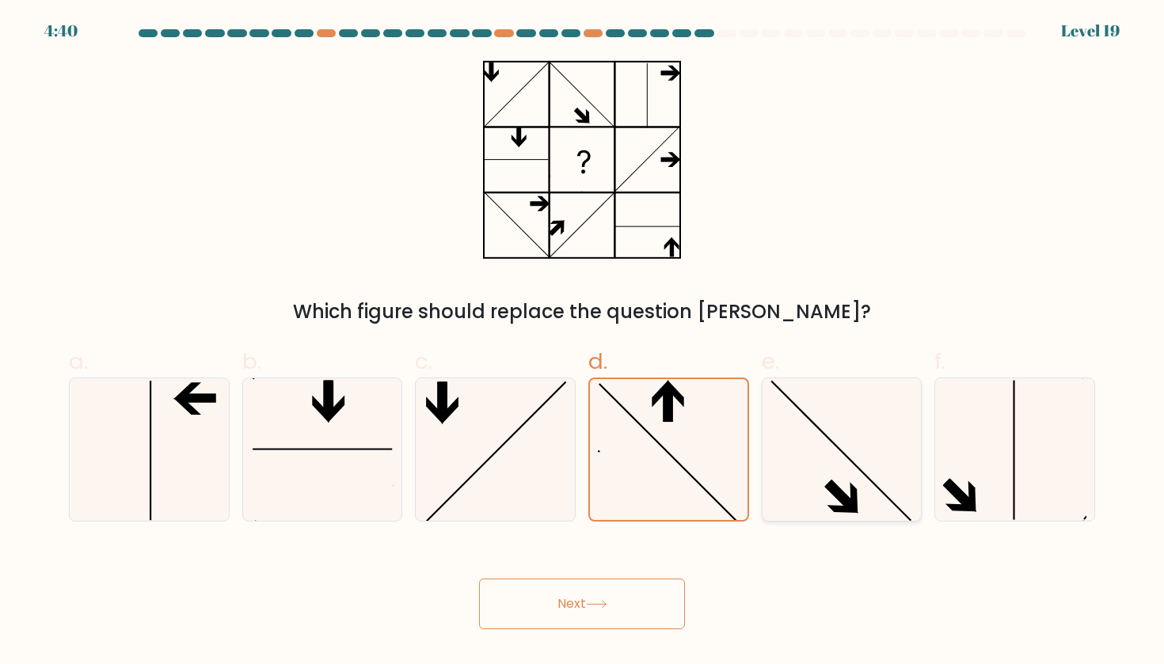
radio input "true"
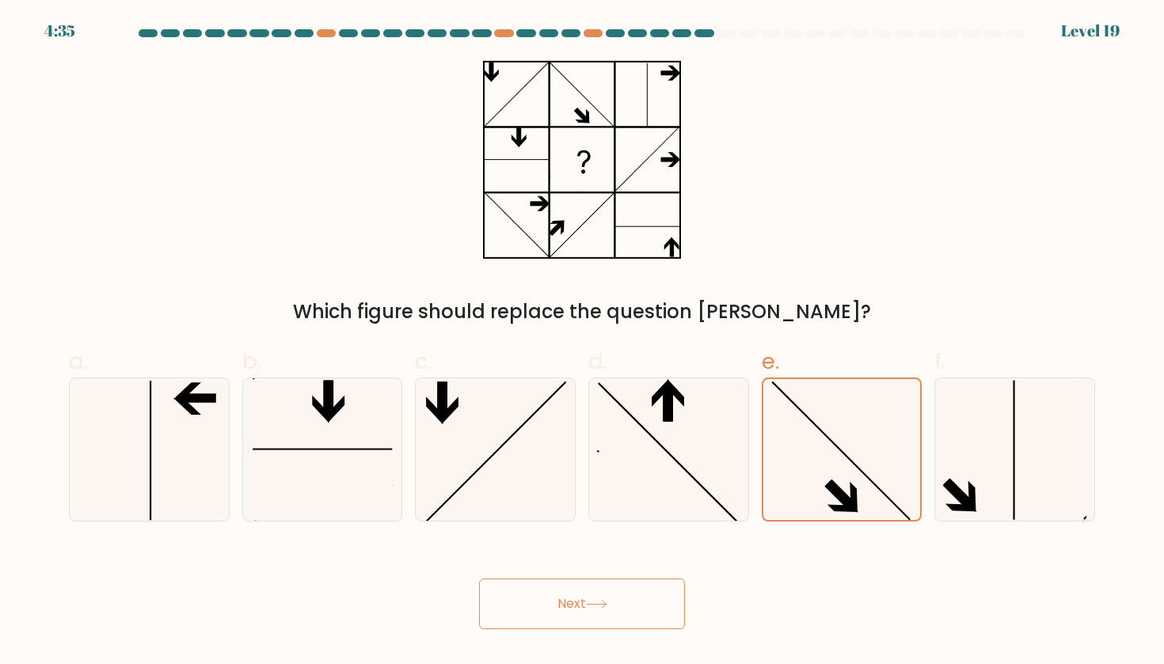
click at [621, 629] on button "Next" at bounding box center [582, 604] width 206 height 51
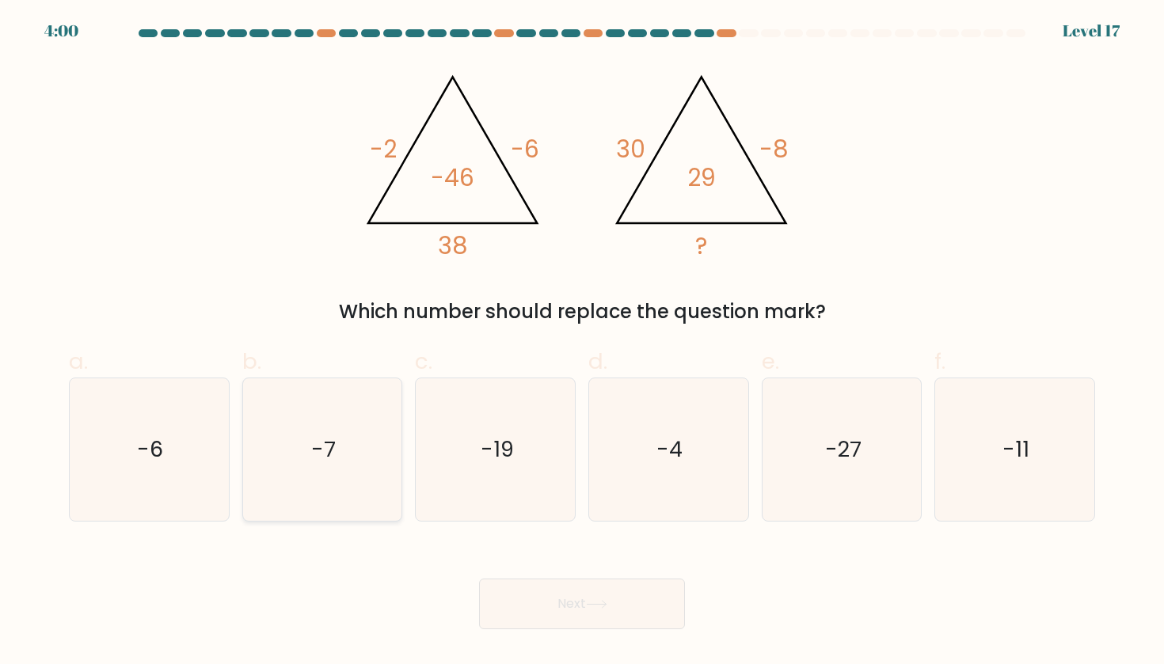
click at [292, 493] on icon "-7" at bounding box center [322, 450] width 143 height 143
click at [582, 343] on input "b. -7" at bounding box center [582, 338] width 1 height 10
radio input "true"
click at [525, 593] on button "Next" at bounding box center [582, 604] width 206 height 51
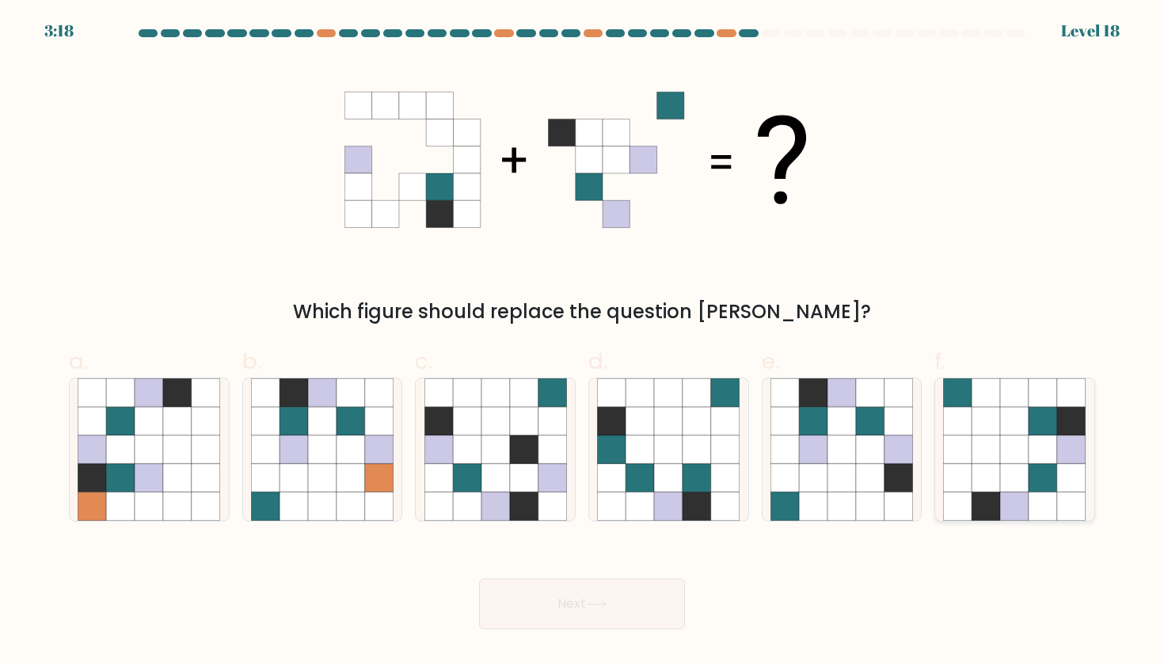
click at [1033, 451] on icon at bounding box center [1044, 450] width 29 height 29
click at [583, 343] on input "f." at bounding box center [582, 338] width 1 height 10
radio input "true"
click at [584, 612] on button "Next" at bounding box center [582, 604] width 206 height 51
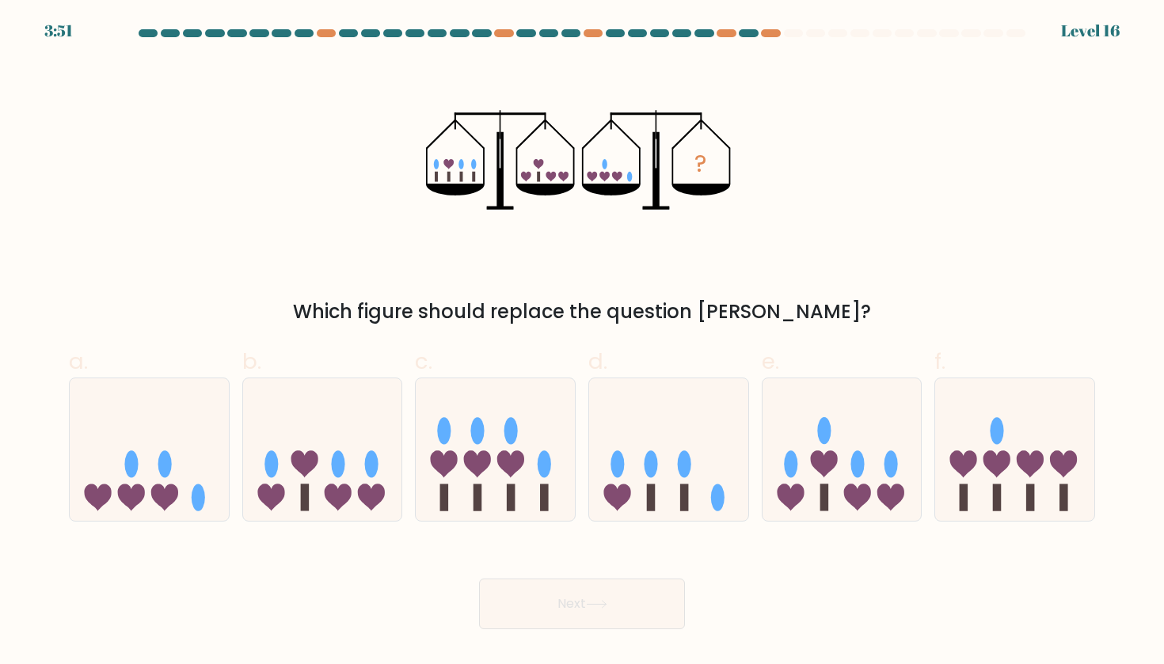
click at [569, 182] on icon "?" at bounding box center [581, 160] width 311 height 200
click at [613, 488] on icon at bounding box center [616, 498] width 27 height 27
click at [583, 343] on input "d." at bounding box center [582, 338] width 1 height 10
radio input "true"
click at [603, 608] on icon at bounding box center [596, 604] width 21 height 9
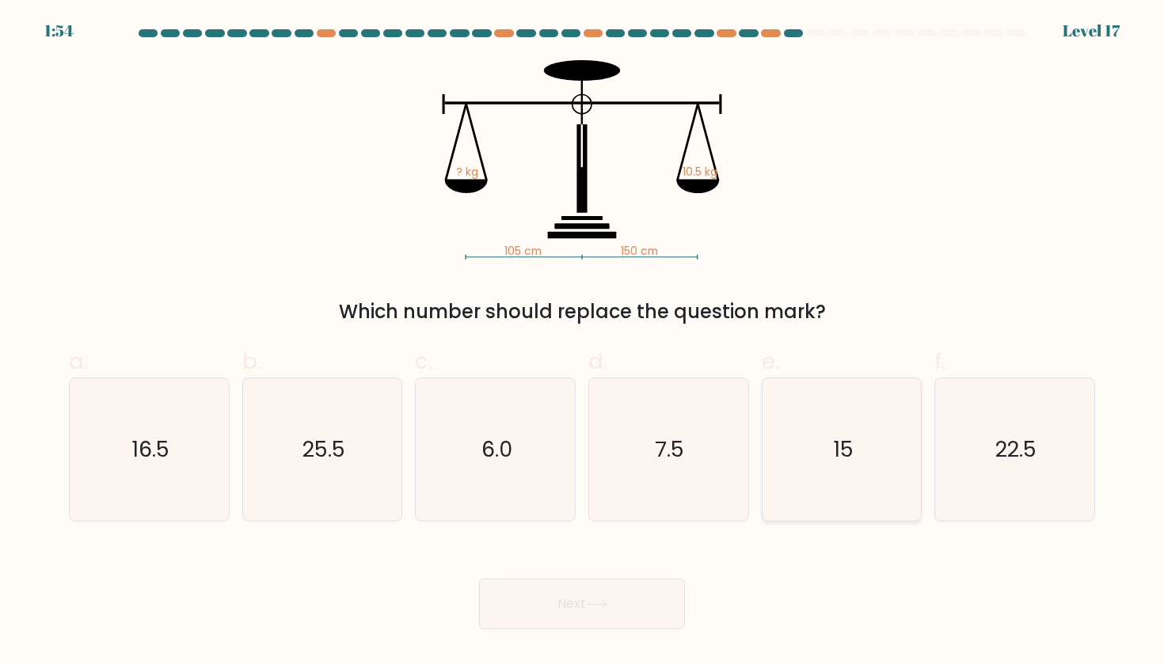
click at [838, 490] on icon "15" at bounding box center [842, 450] width 143 height 143
click at [583, 343] on input "e. 15" at bounding box center [582, 338] width 1 height 10
radio input "true"
click at [570, 621] on button "Next" at bounding box center [582, 604] width 206 height 51
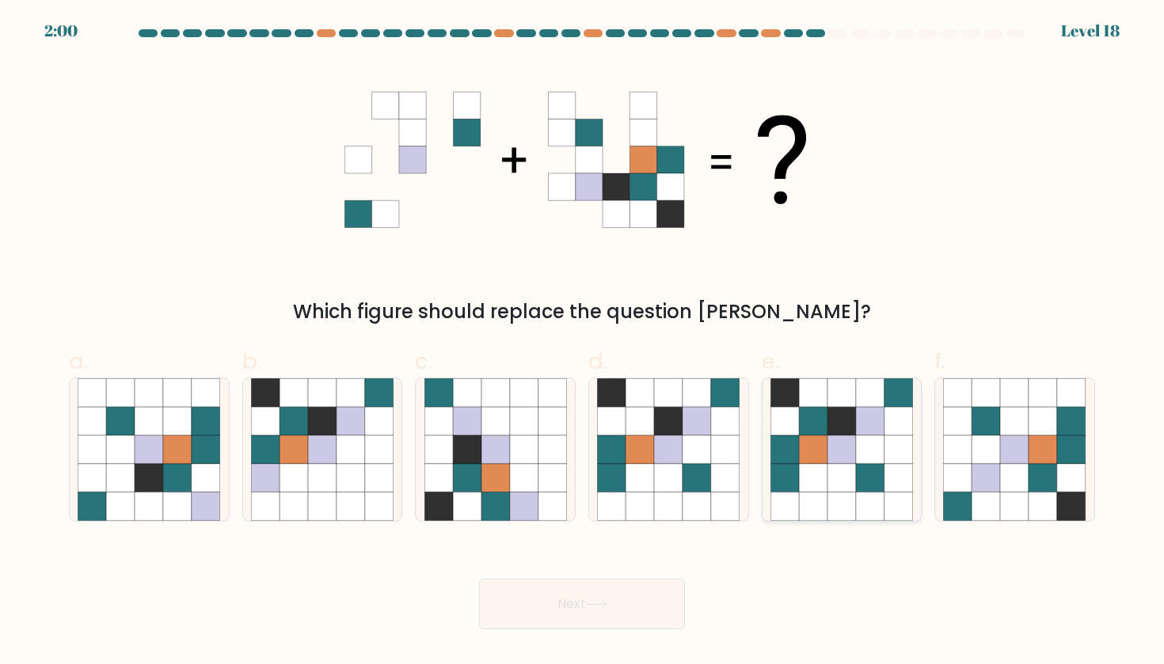
click at [836, 446] on icon at bounding box center [842, 450] width 29 height 29
click at [583, 343] on input "e." at bounding box center [582, 338] width 1 height 10
radio input "true"
click at [635, 614] on button "Next" at bounding box center [582, 604] width 206 height 51
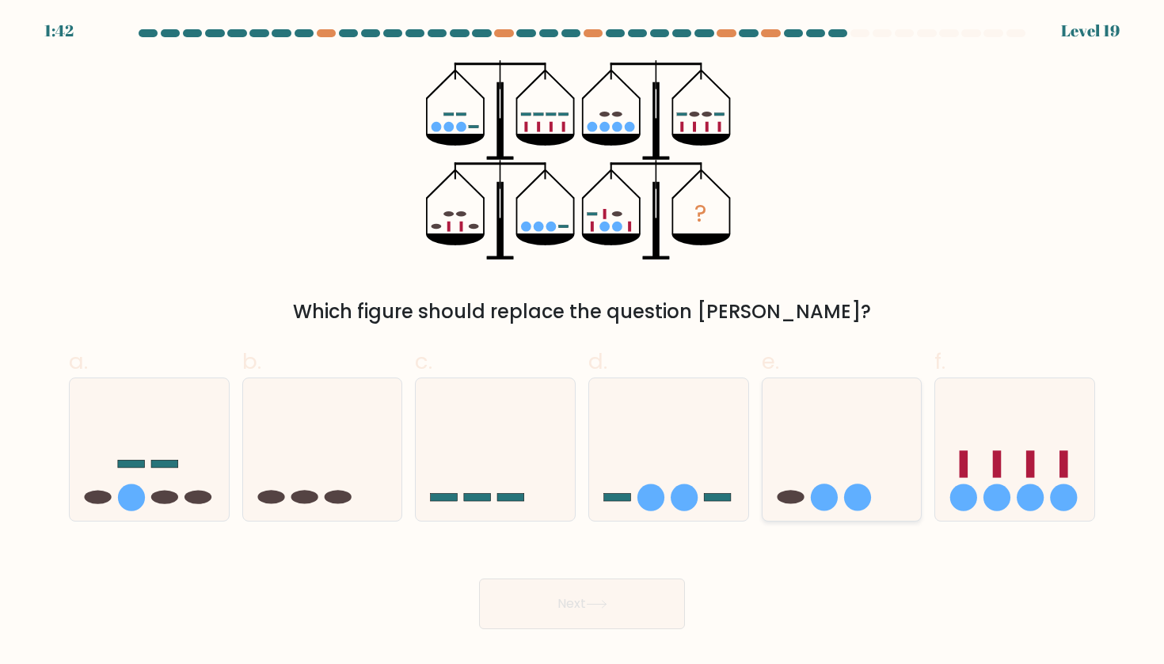
click at [797, 475] on icon at bounding box center [842, 449] width 159 height 131
click at [583, 343] on input "e." at bounding box center [582, 338] width 1 height 10
radio input "true"
click at [673, 586] on button "Next" at bounding box center [582, 604] width 206 height 51
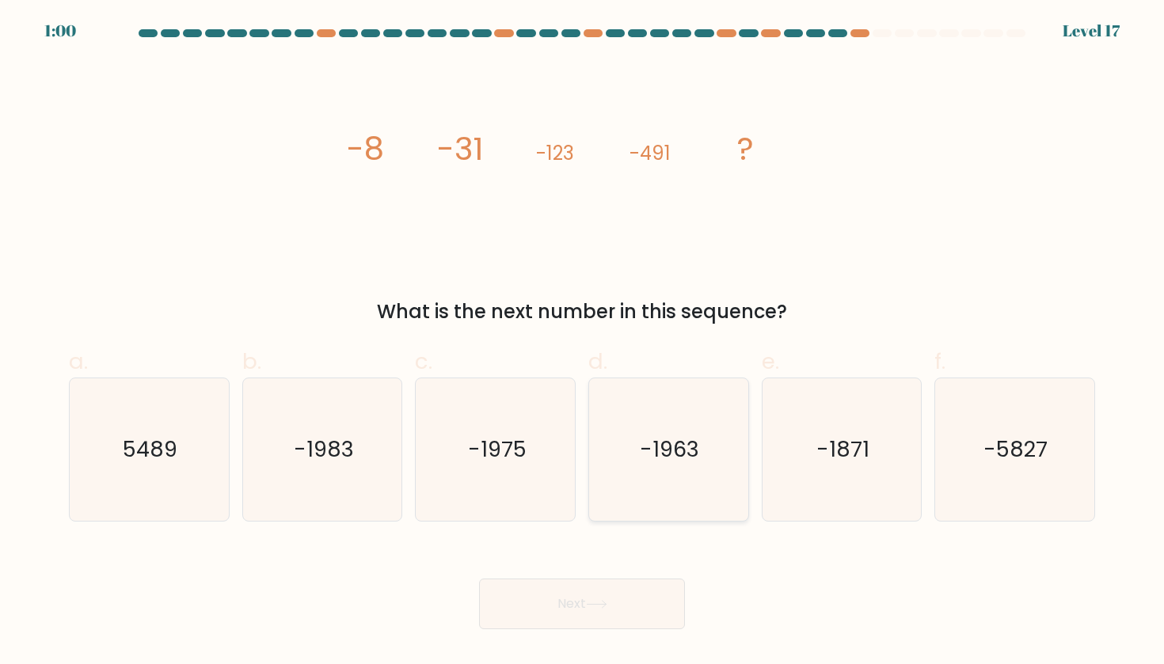
click at [660, 493] on icon "-1963" at bounding box center [668, 450] width 143 height 143
click at [583, 343] on input "d. -1963" at bounding box center [582, 338] width 1 height 10
radio input "true"
click at [525, 492] on icon "-1975" at bounding box center [495, 450] width 143 height 143
click at [582, 343] on input "c. -1975" at bounding box center [582, 338] width 1 height 10
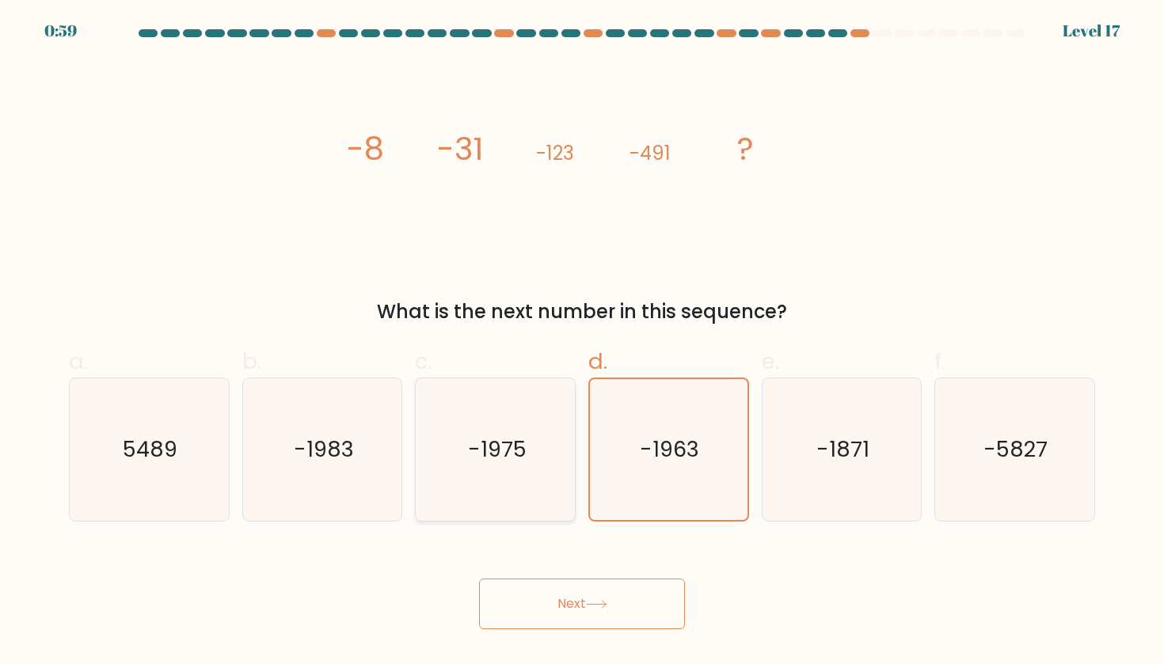
radio input "true"
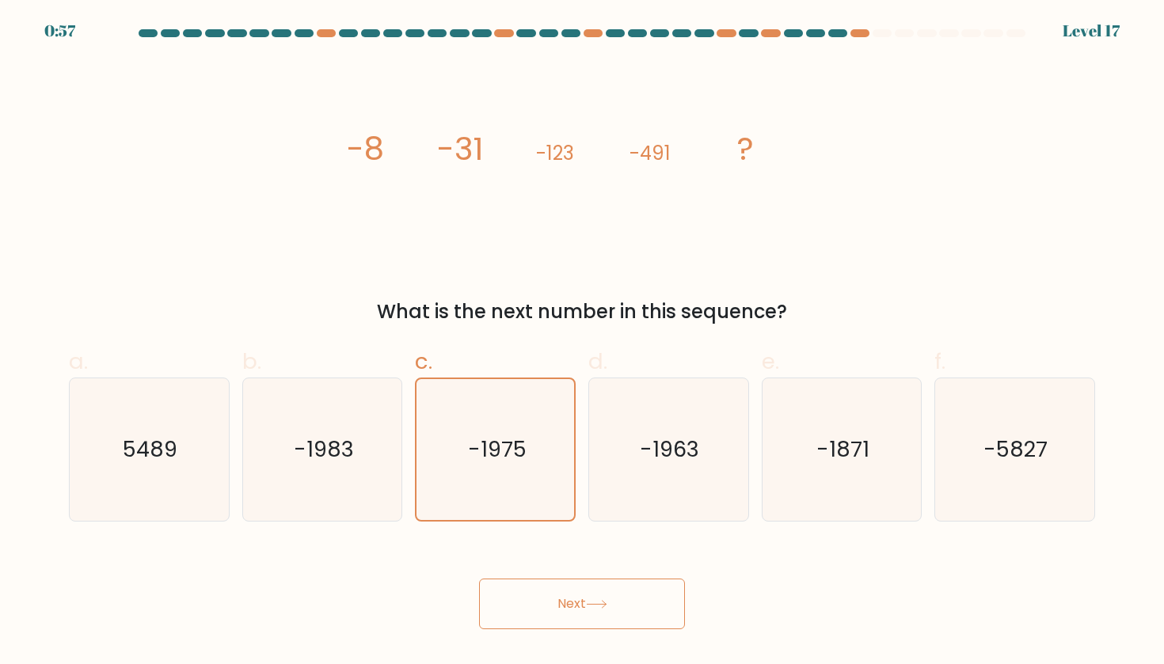
click at [585, 619] on button "Next" at bounding box center [582, 604] width 206 height 51
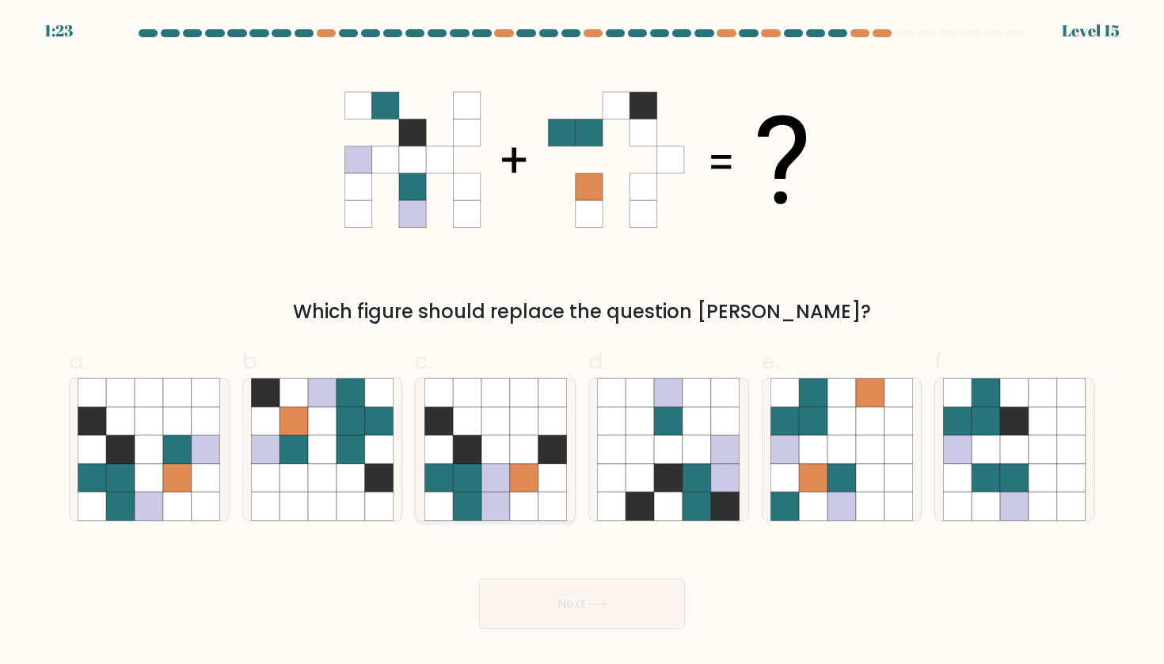
click at [462, 500] on icon at bounding box center [467, 507] width 29 height 29
click at [582, 343] on input "c." at bounding box center [582, 338] width 1 height 10
radio input "true"
click at [137, 480] on icon at bounding box center [149, 478] width 29 height 29
click at [582, 343] on input "a." at bounding box center [582, 338] width 1 height 10
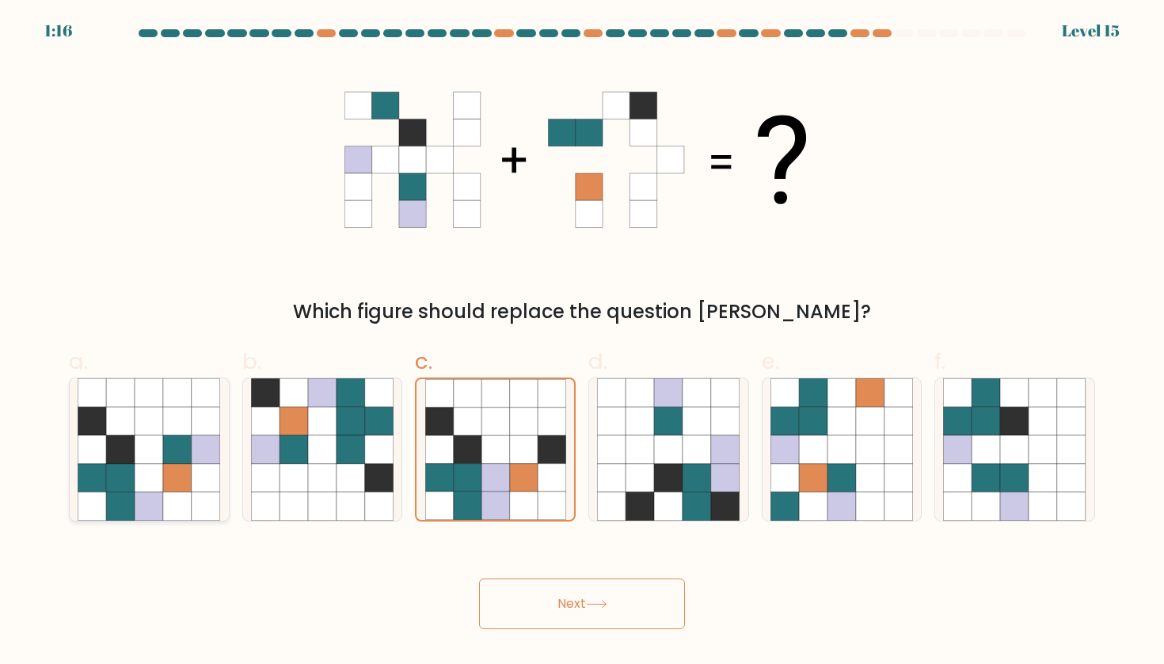
radio input "true"
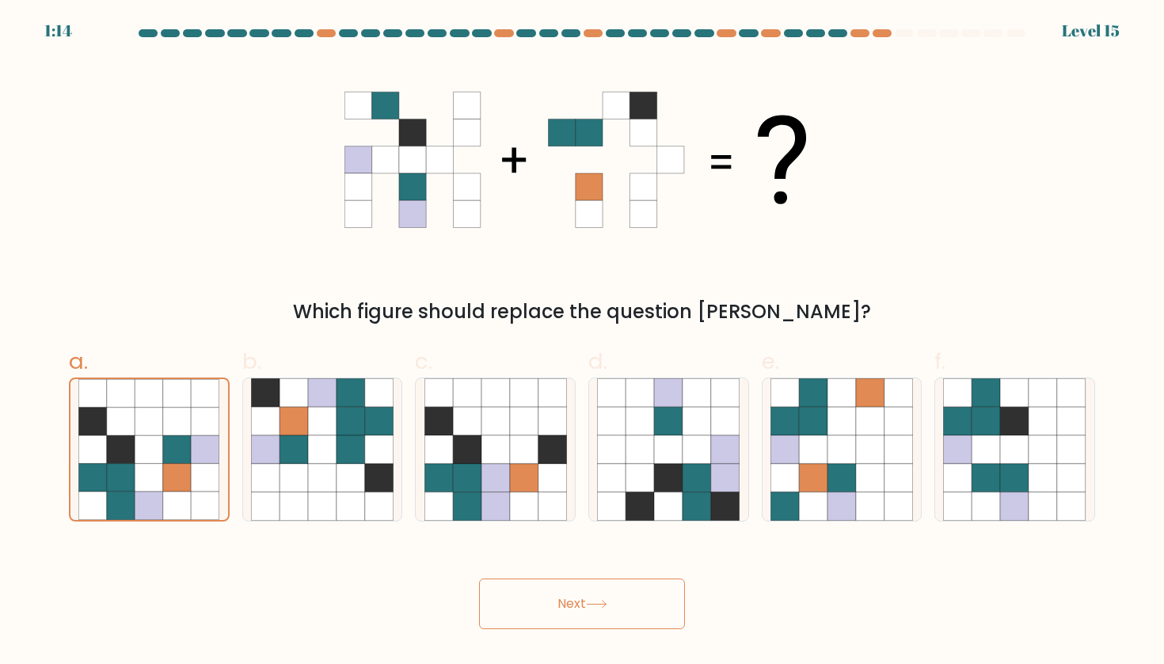
click at [499, 581] on button "Next" at bounding box center [582, 604] width 206 height 51
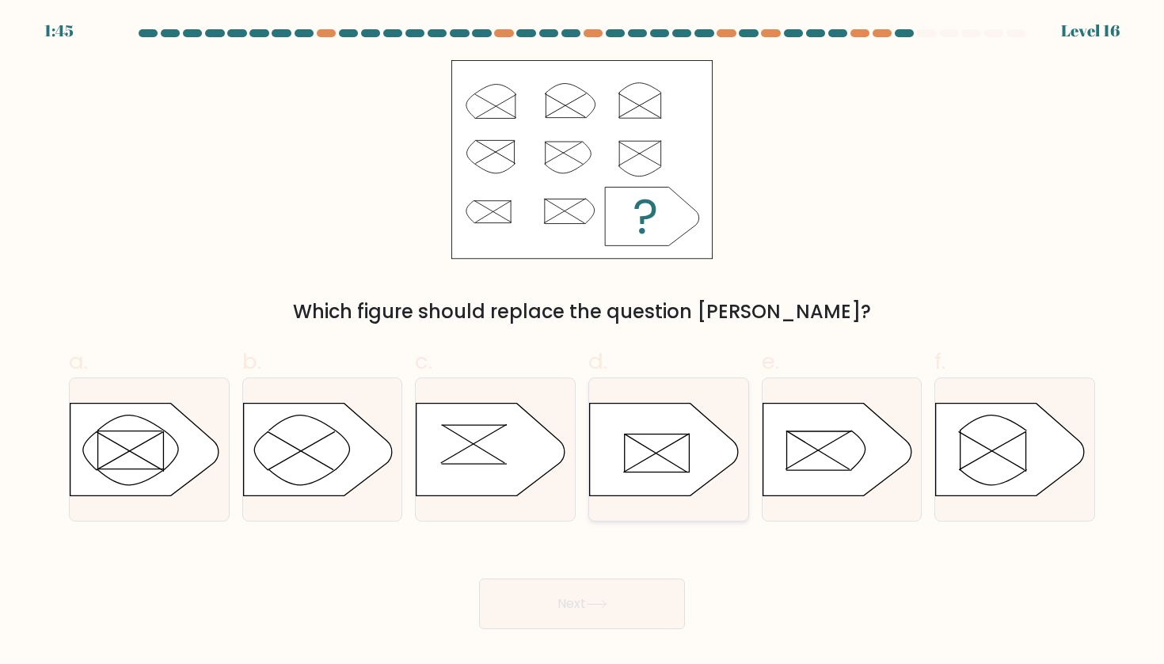
click at [659, 450] on icon at bounding box center [664, 449] width 149 height 93
click at [583, 343] on input "d." at bounding box center [582, 338] width 1 height 10
radio input "true"
click at [606, 611] on button "Next" at bounding box center [582, 604] width 206 height 51
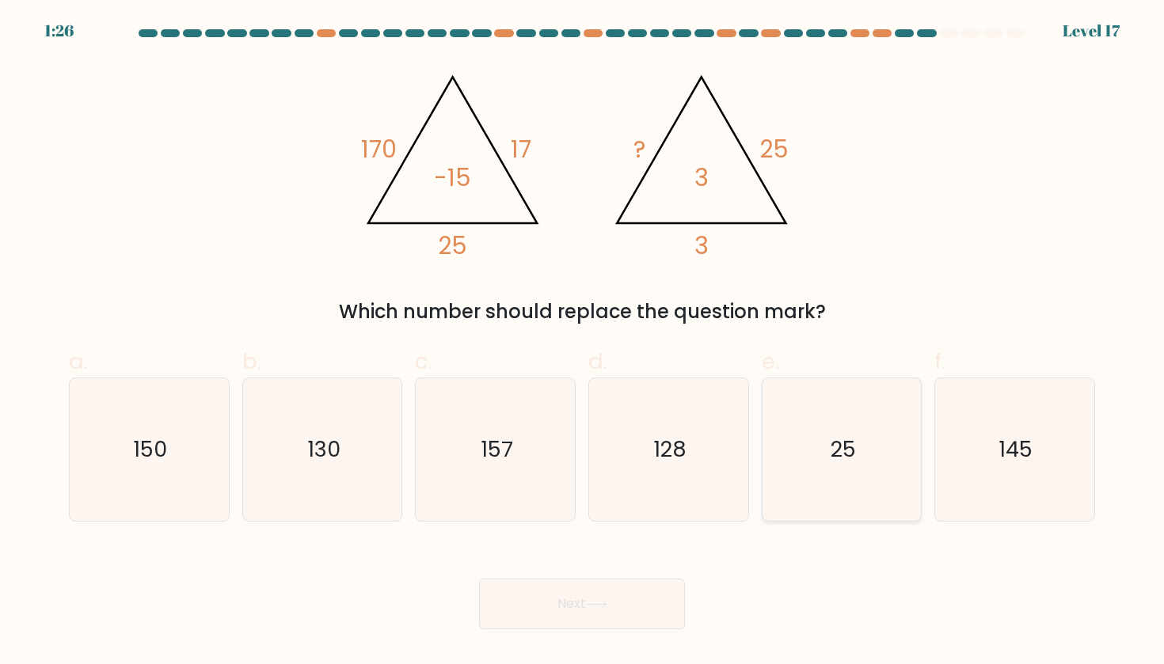
click at [859, 455] on icon "25" at bounding box center [842, 450] width 143 height 143
click at [583, 343] on input "e. 25" at bounding box center [582, 338] width 1 height 10
radio input "true"
click at [573, 599] on button "Next" at bounding box center [582, 604] width 206 height 51
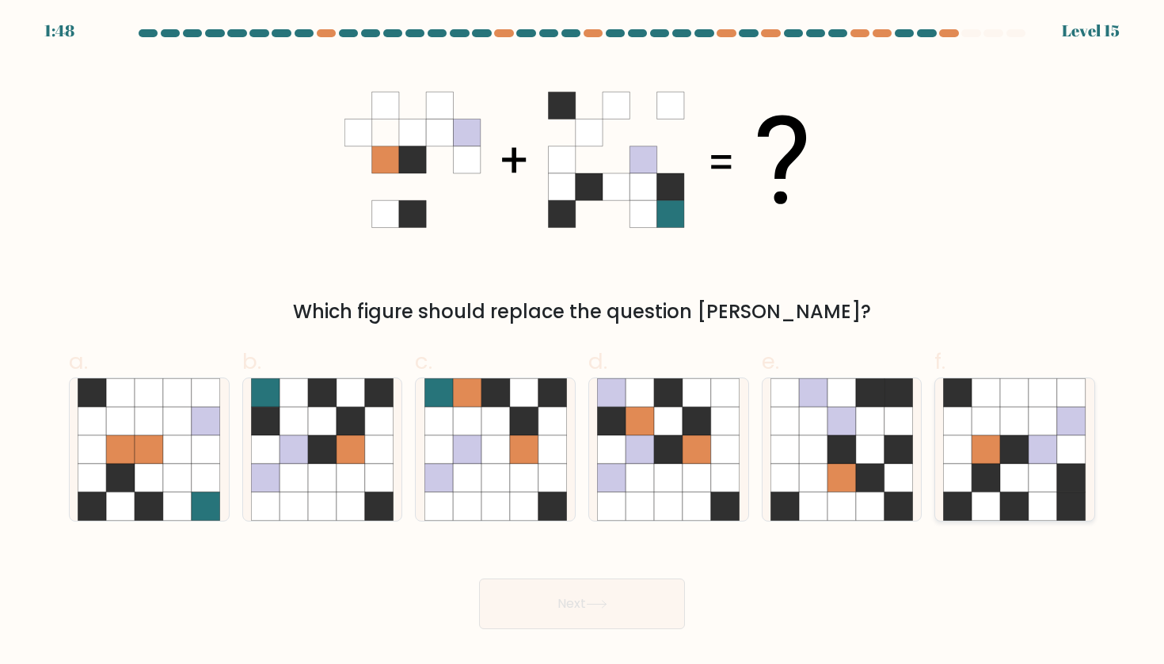
click at [1009, 456] on icon at bounding box center [1015, 450] width 29 height 29
click at [583, 343] on input "f." at bounding box center [582, 338] width 1 height 10
radio input "true"
click at [309, 479] on icon at bounding box center [322, 478] width 29 height 29
click at [582, 343] on input "b." at bounding box center [582, 338] width 1 height 10
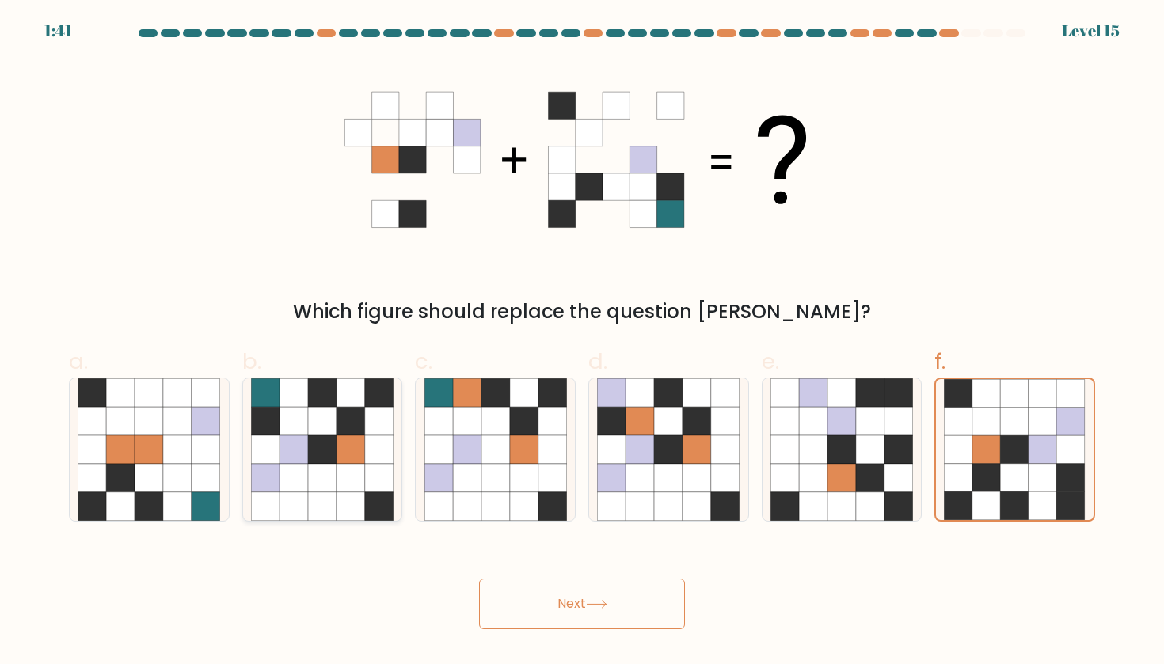
radio input "true"
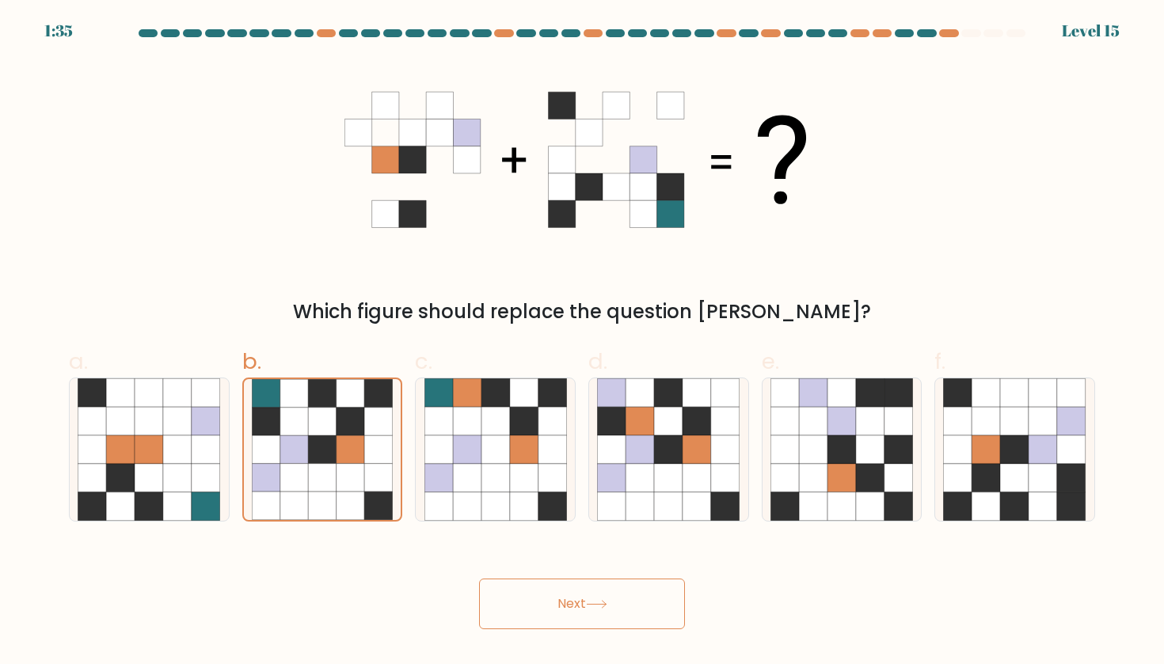
click at [558, 617] on button "Next" at bounding box center [582, 604] width 206 height 51
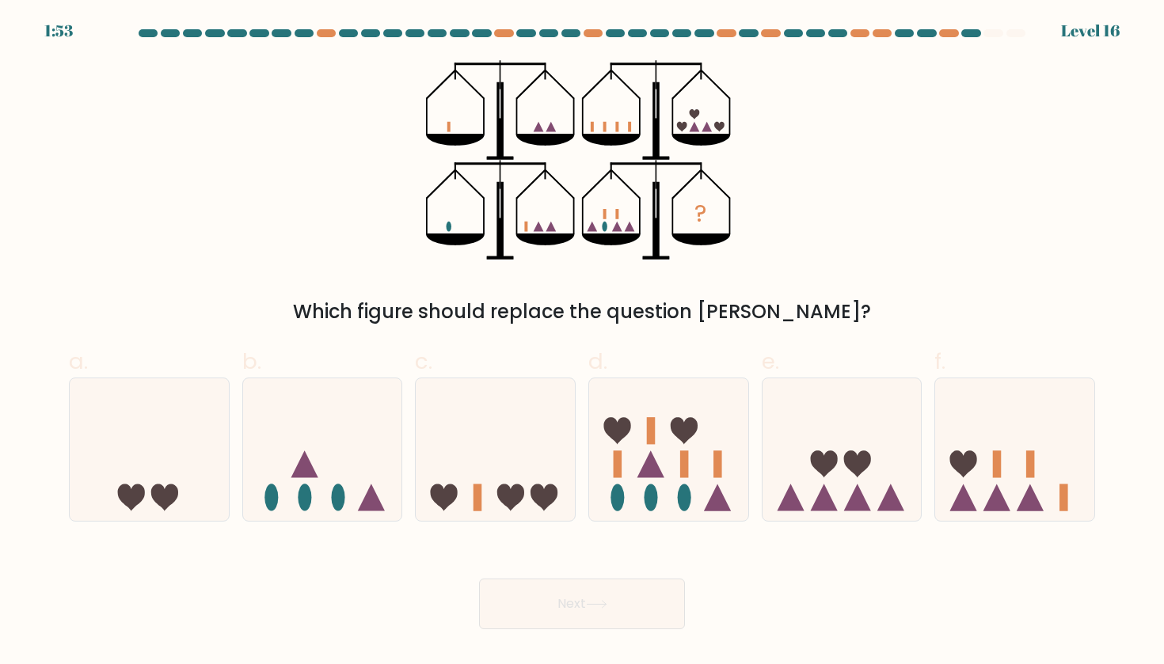
click at [446, 217] on icon "?" at bounding box center [581, 160] width 311 height 200
click at [995, 489] on icon at bounding box center [997, 498] width 27 height 27
click at [583, 343] on input "f." at bounding box center [582, 338] width 1 height 10
radio input "true"
click at [588, 628] on button "Next" at bounding box center [582, 604] width 206 height 51
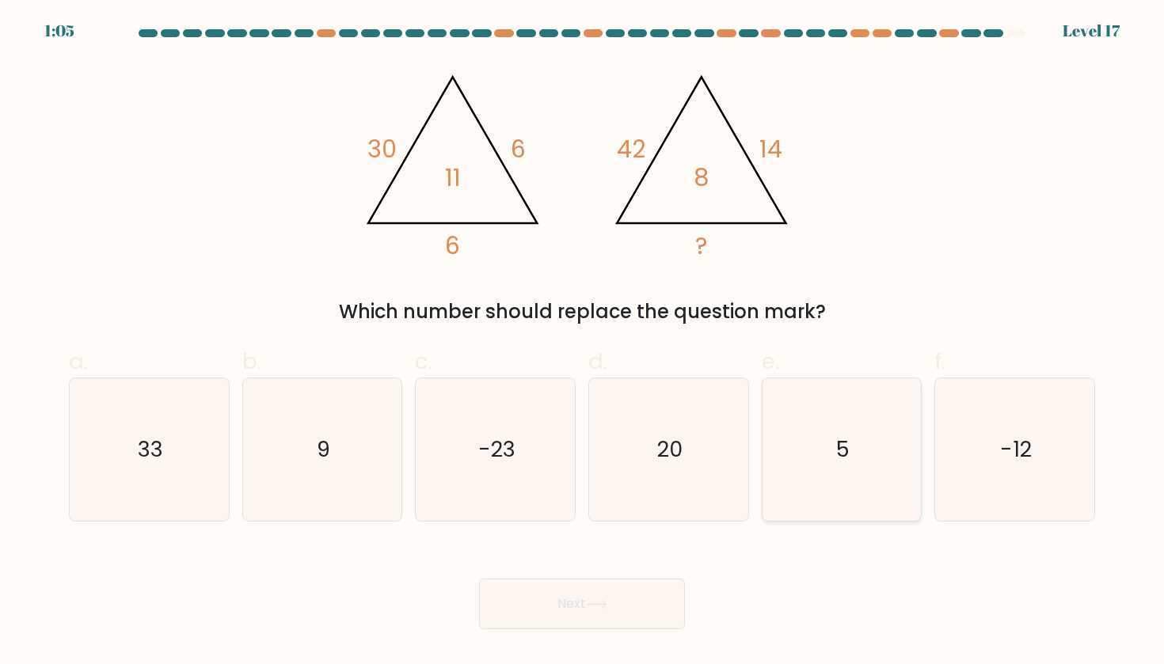
click at [783, 431] on icon "5" at bounding box center [842, 450] width 143 height 143
click at [583, 343] on input "e. 5" at bounding box center [582, 338] width 1 height 10
radio input "true"
click at [622, 603] on button "Next" at bounding box center [582, 604] width 206 height 51
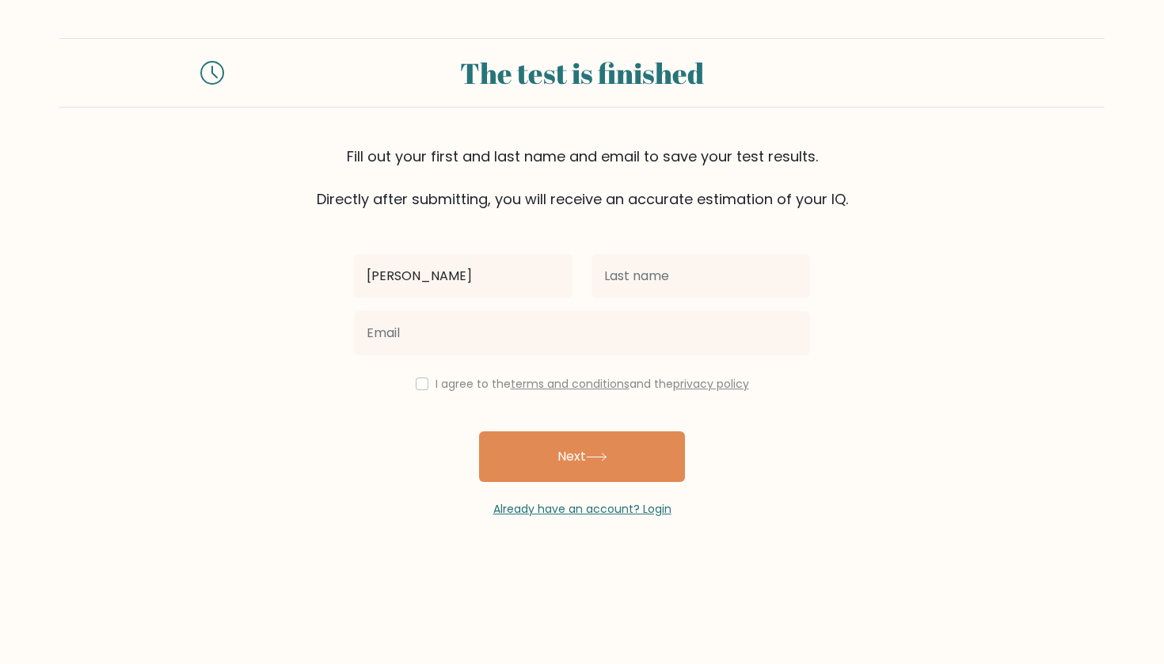
type input "[PERSON_NAME]"
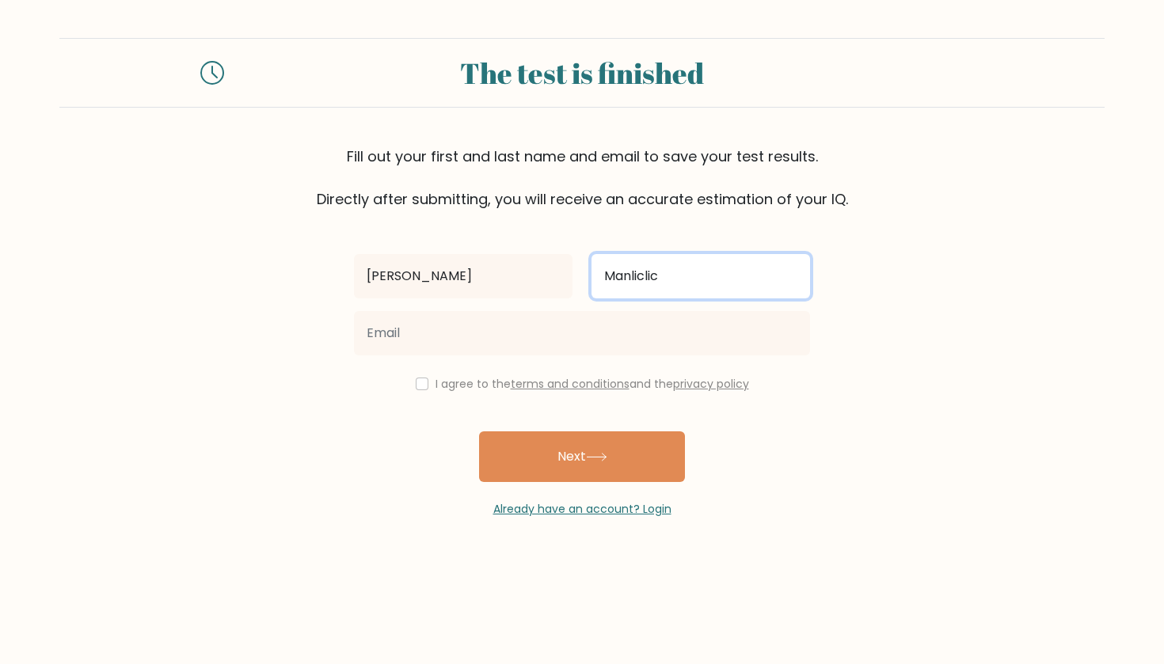
type input "Manliclic"
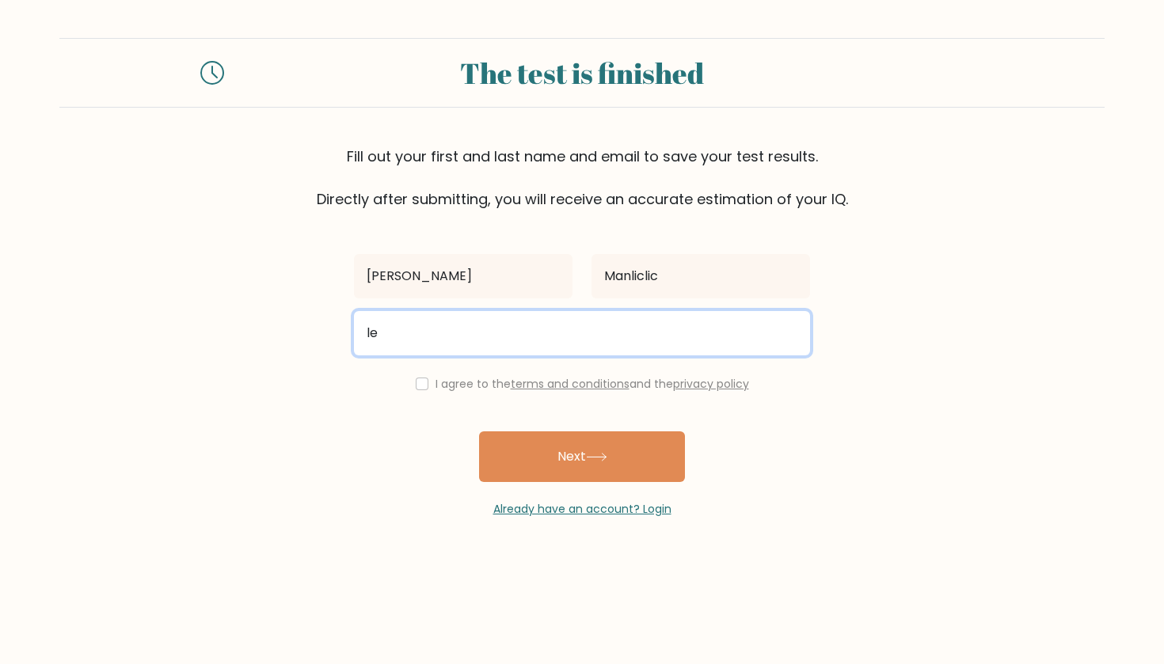
type input "l"
type input "[EMAIL_ADDRESS][DOMAIN_NAME]"
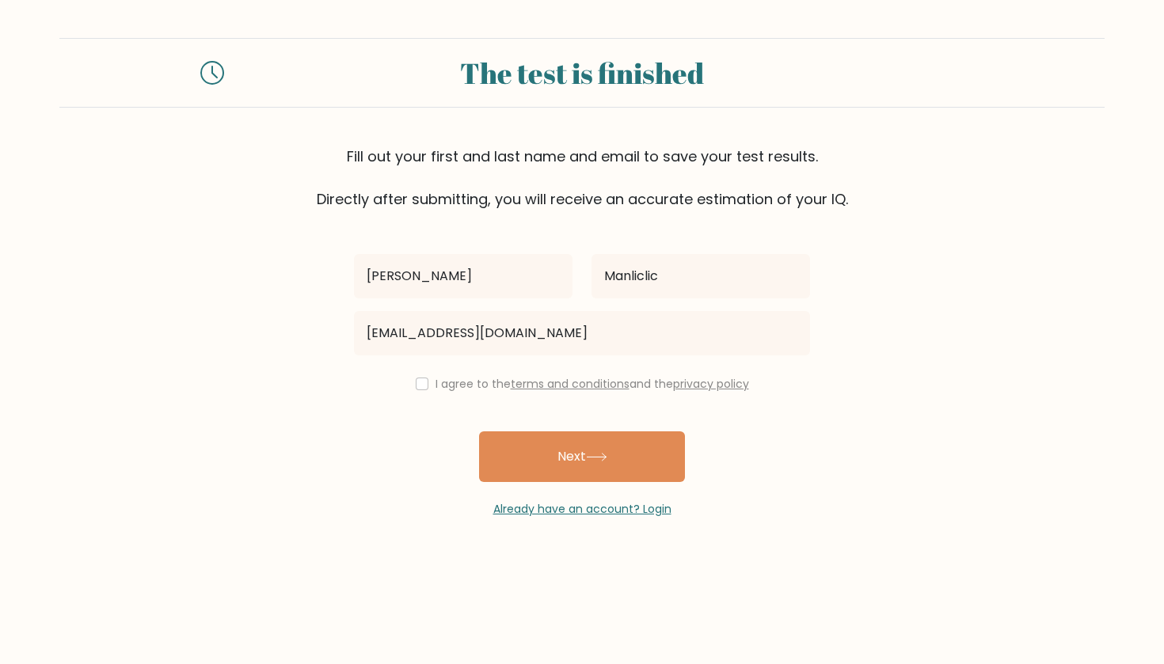
click at [421, 392] on div "I agree to the terms and conditions and the privacy policy" at bounding box center [581, 384] width 475 height 19
click at [421, 385] on input "checkbox" at bounding box center [422, 384] width 13 height 13
checkbox input "true"
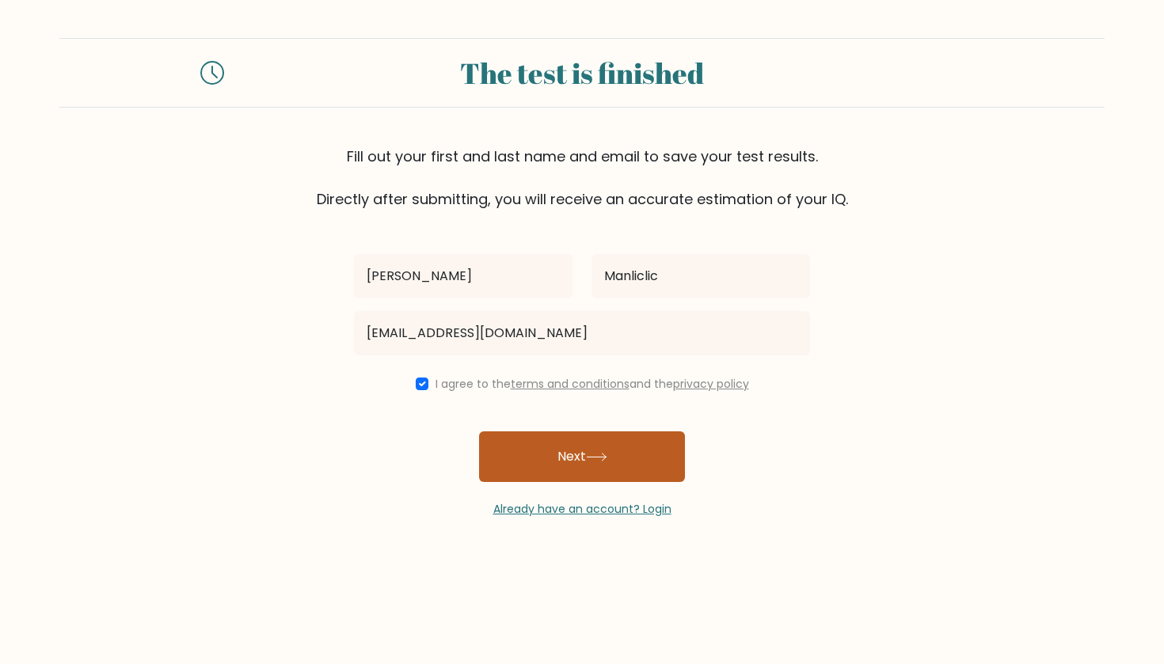
click at [539, 438] on button "Next" at bounding box center [582, 457] width 206 height 51
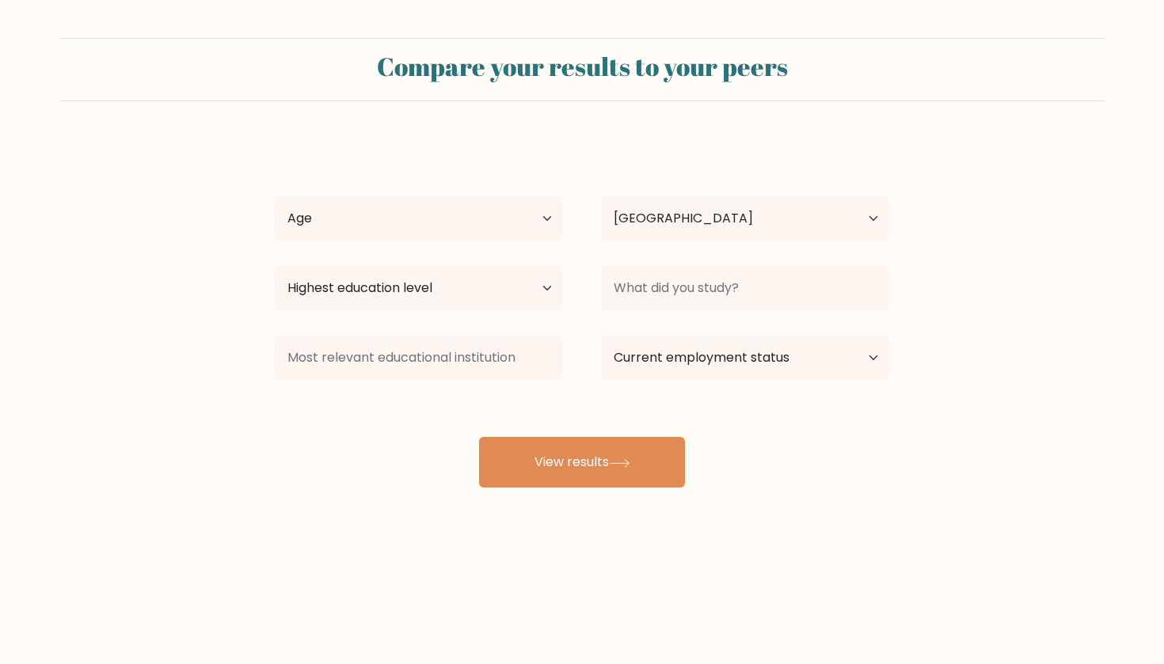
select select "PH"
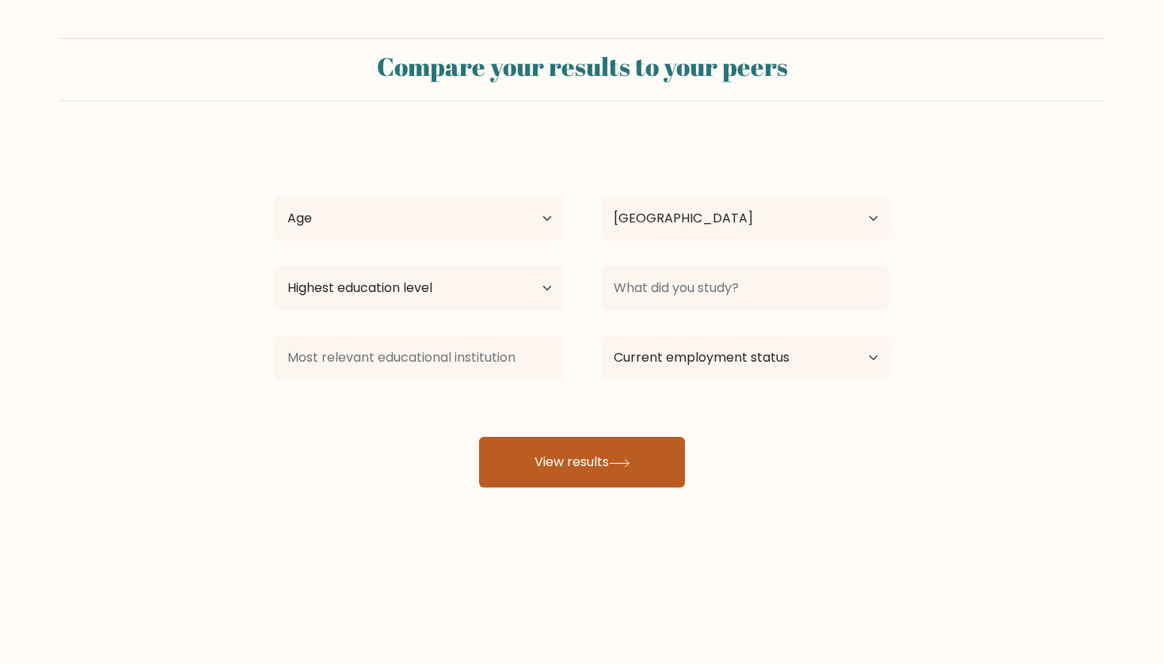
click at [550, 478] on button "View results" at bounding box center [582, 462] width 206 height 51
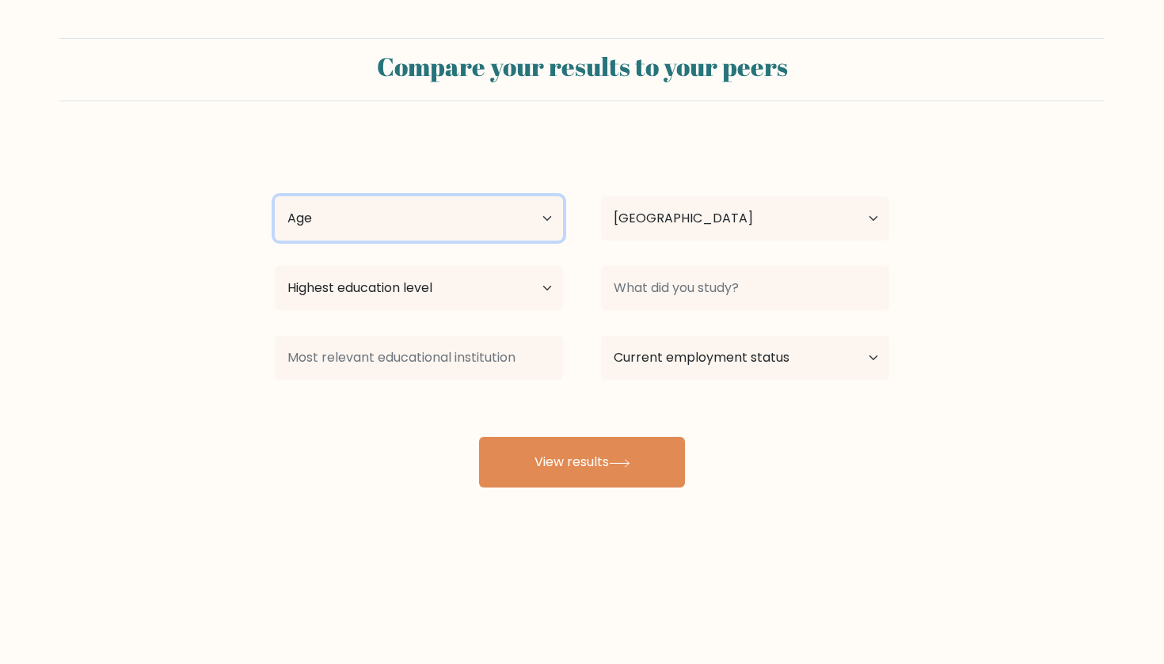
select select "35_44"
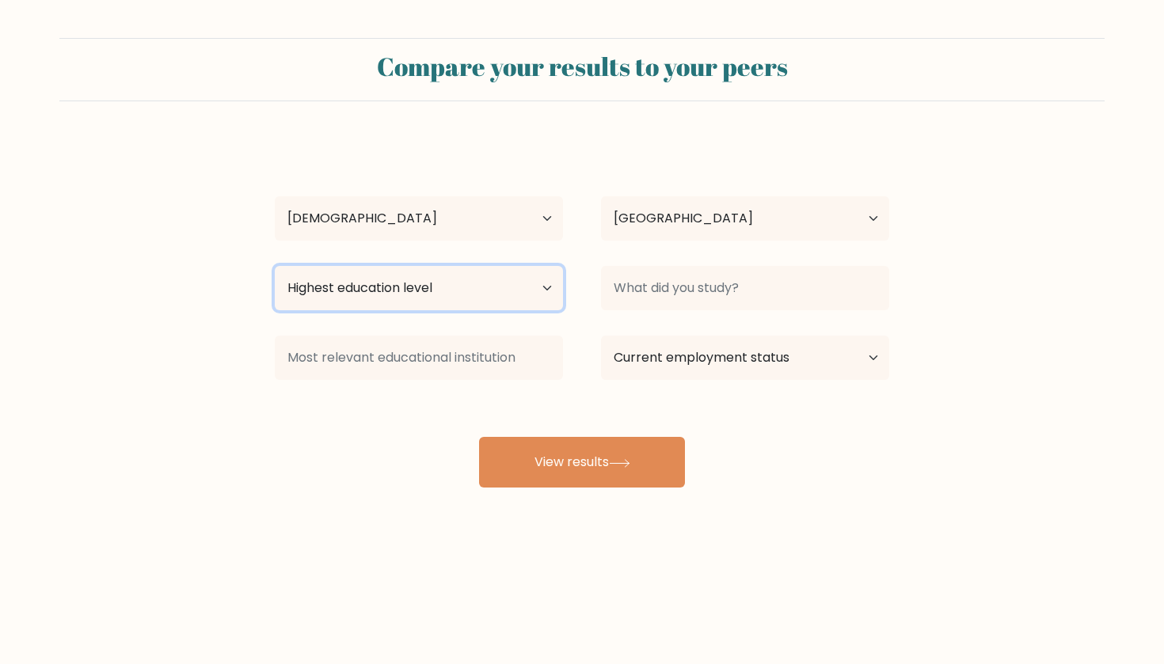
select select "bachelors_degree"
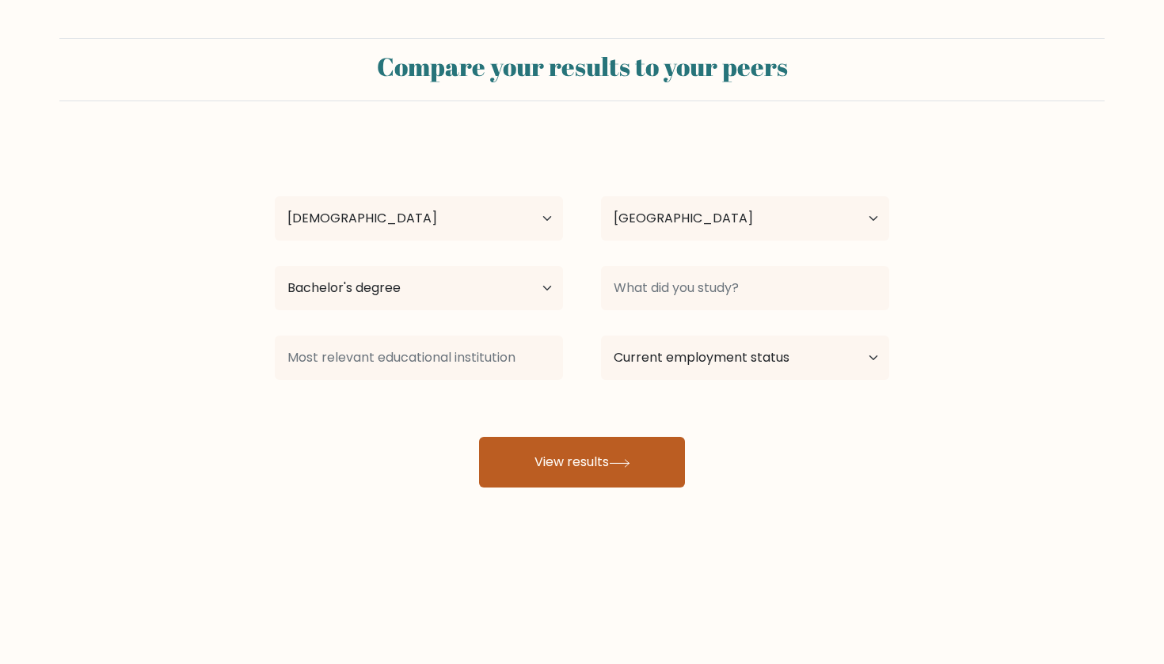
click at [641, 449] on button "View results" at bounding box center [582, 462] width 206 height 51
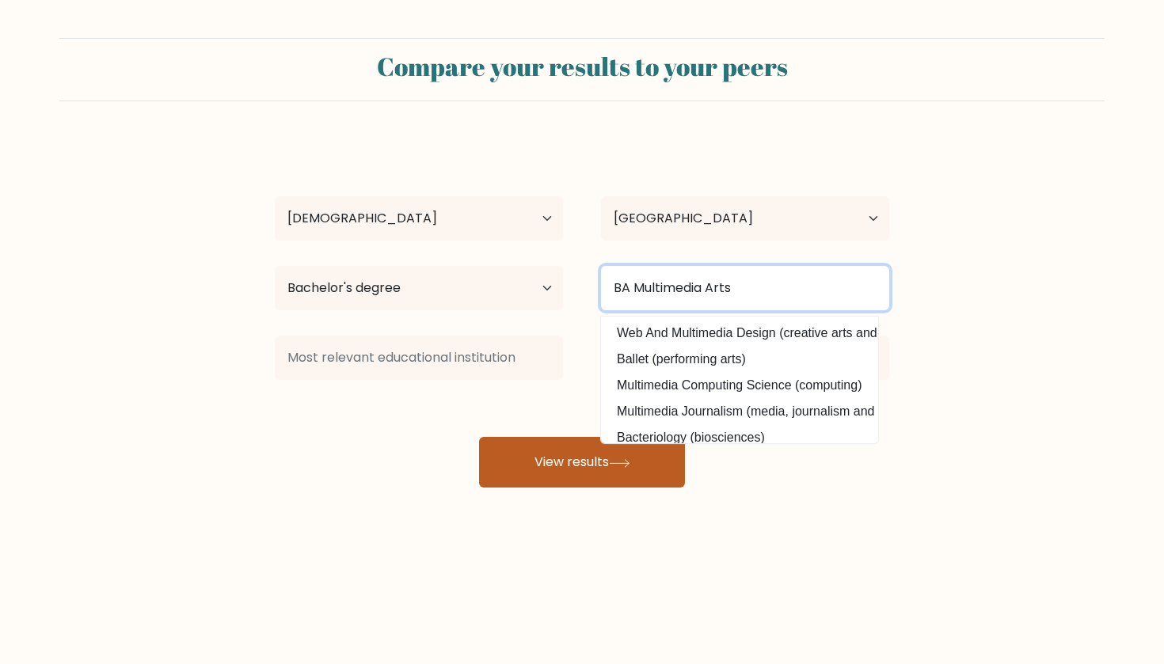
type input "BA Multimedia Arts"
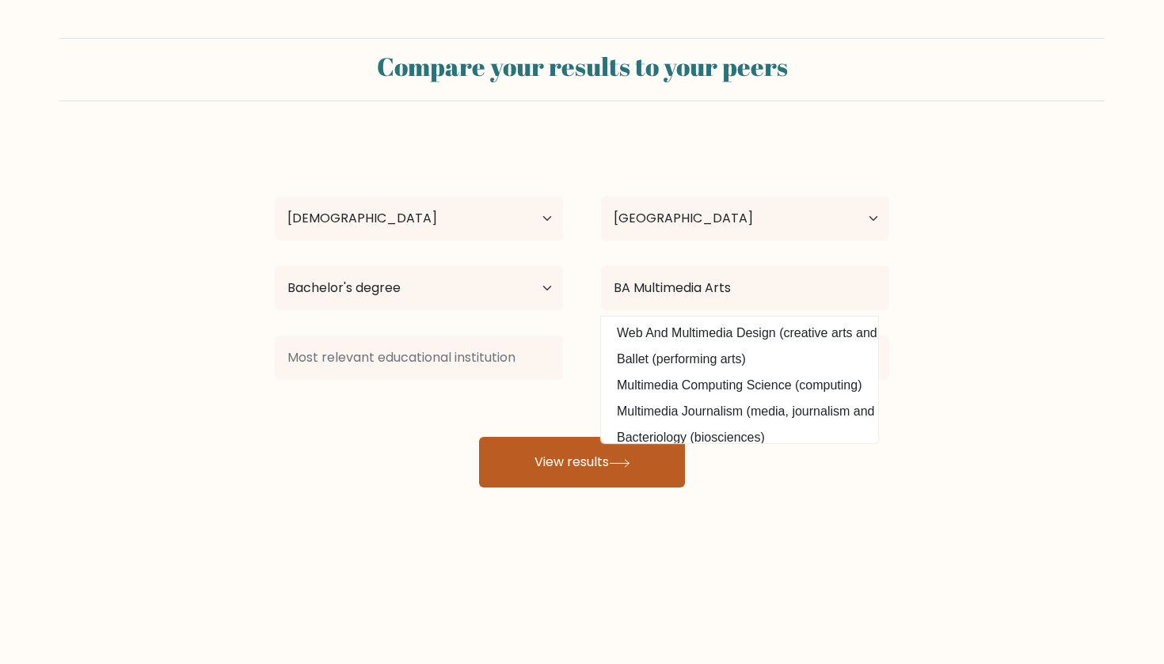
click at [552, 456] on button "View results" at bounding box center [582, 462] width 206 height 51
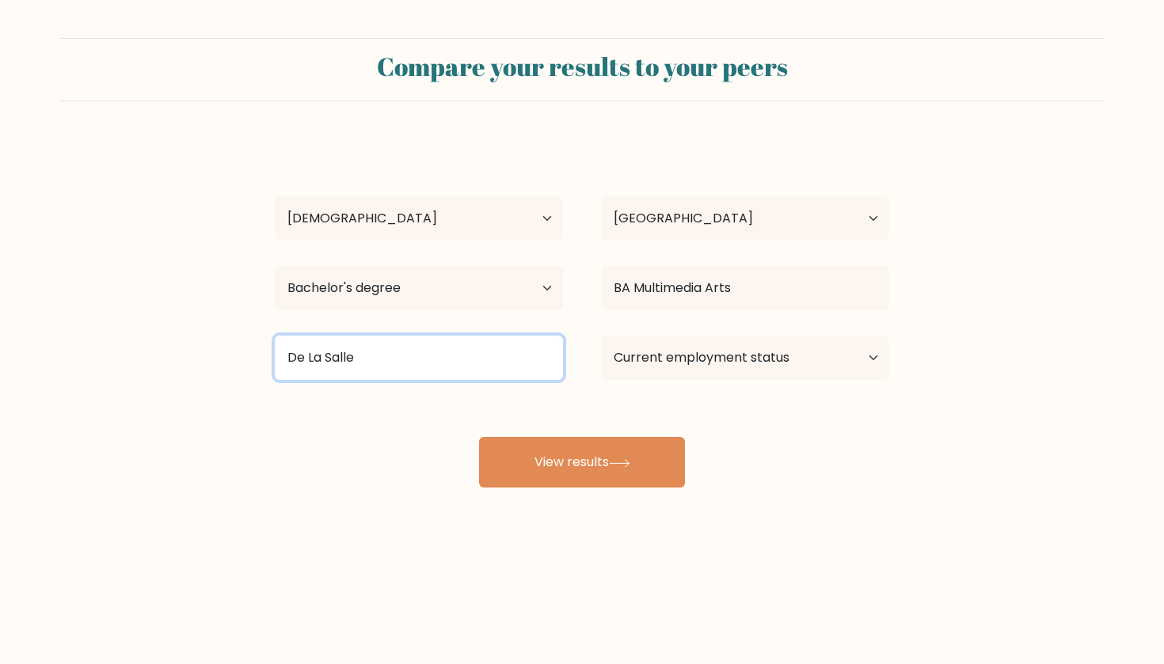
type input "De La Salle"
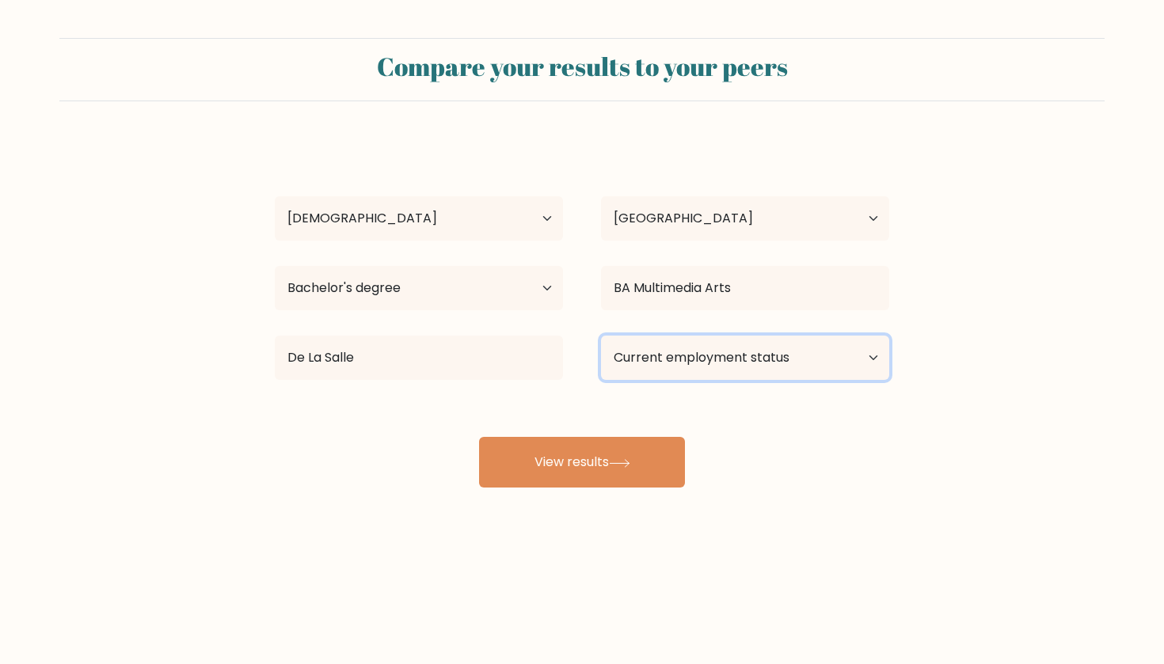
click at [722, 354] on select "Current employment status Employed Student Retired Other / prefer not to answer" at bounding box center [745, 358] width 288 height 44
select select "other"
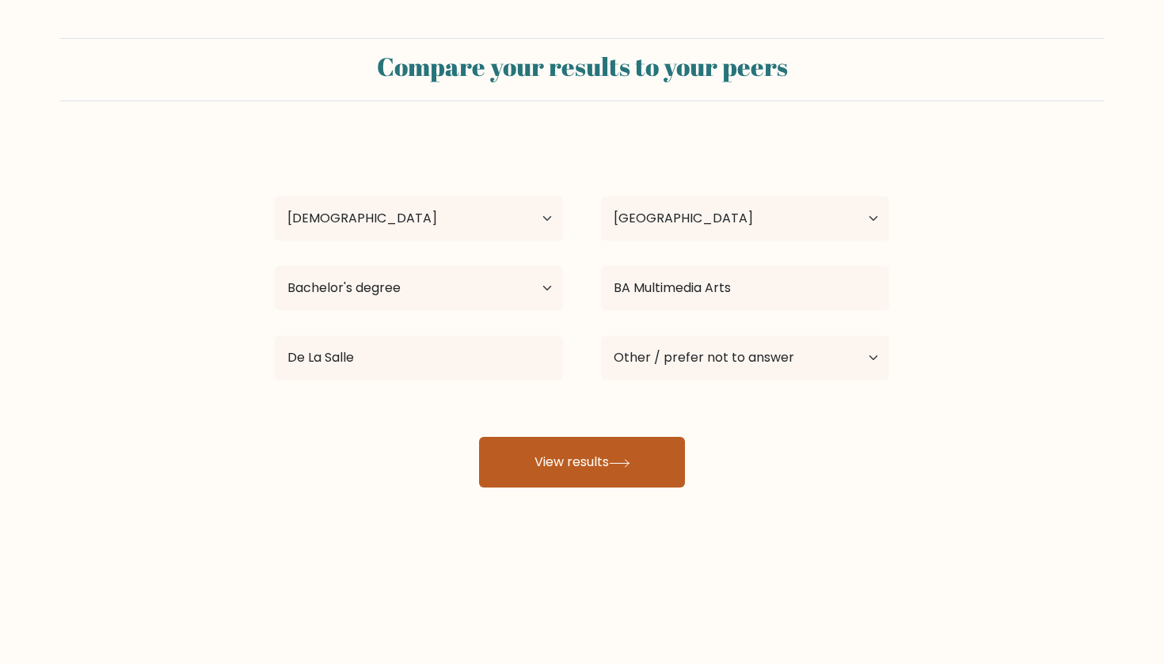
click at [631, 473] on button "View results" at bounding box center [582, 462] width 206 height 51
